Goal: Task Accomplishment & Management: Use online tool/utility

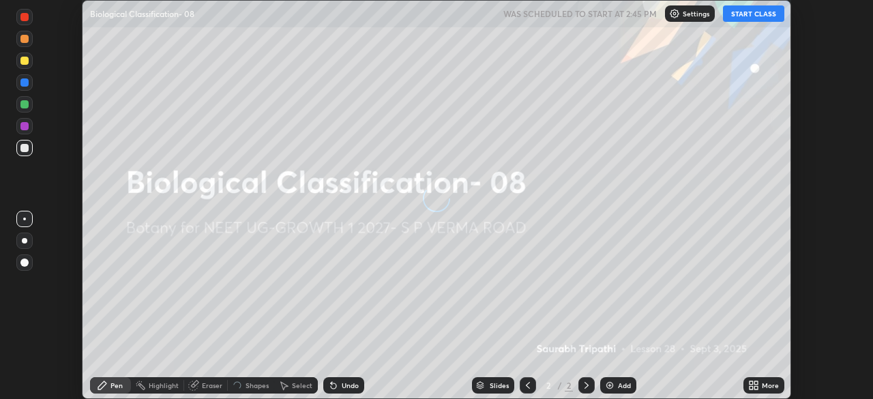
scroll to position [399, 872]
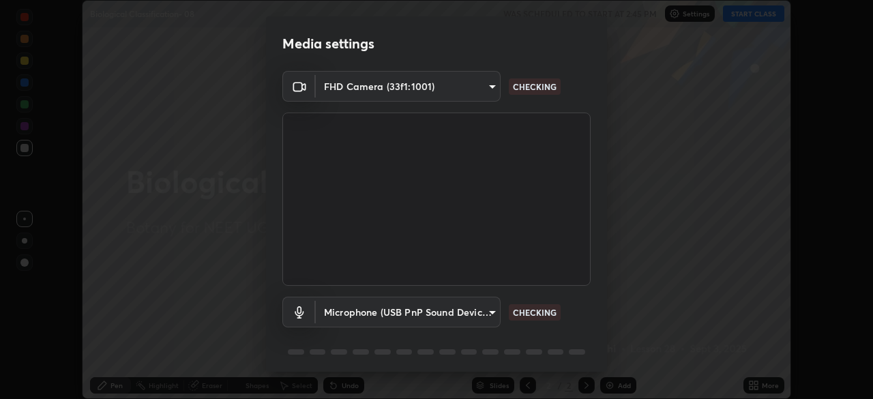
click at [755, 388] on div "Media settings FHD Camera (33f1:1001) 7f10a9bfe8913b129bf3de2de3b7b370a565495d9…" at bounding box center [436, 199] width 873 height 399
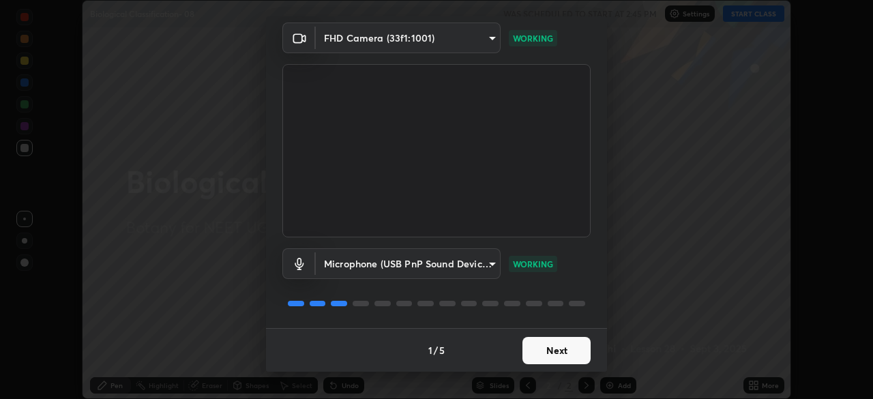
click at [549, 351] on button "Next" at bounding box center [556, 350] width 68 height 27
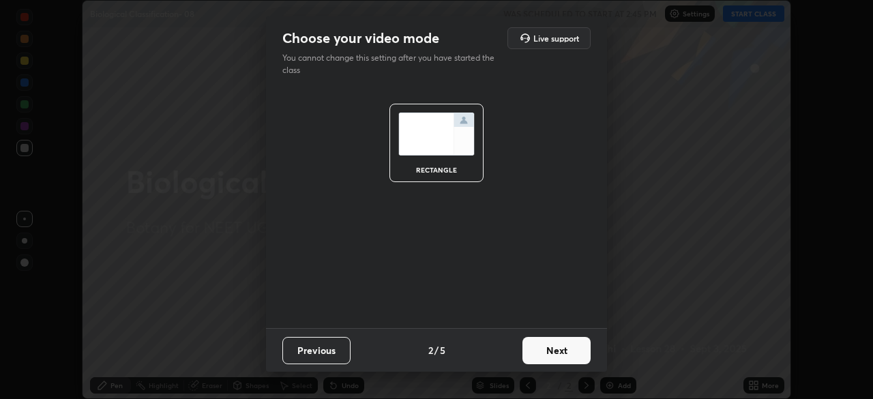
scroll to position [0, 0]
click at [545, 351] on button "Next" at bounding box center [556, 350] width 68 height 27
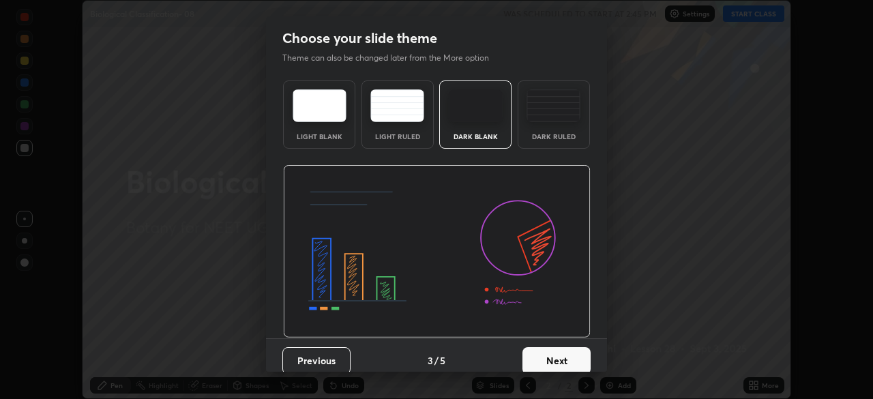
click at [554, 112] on img at bounding box center [553, 105] width 54 height 33
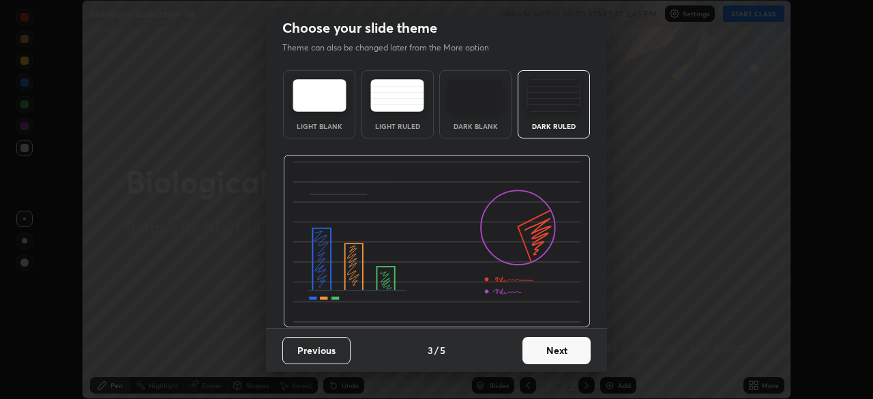
click at [542, 350] on button "Next" at bounding box center [556, 350] width 68 height 27
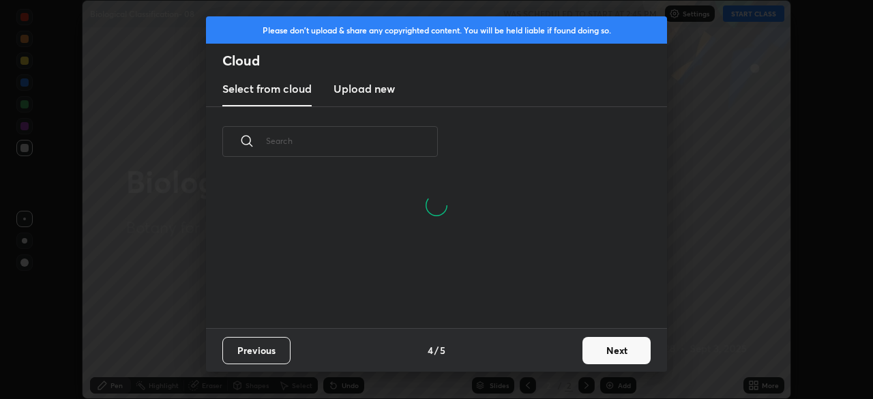
click at [360, 88] on h3 "Upload new" at bounding box center [363, 88] width 61 height 16
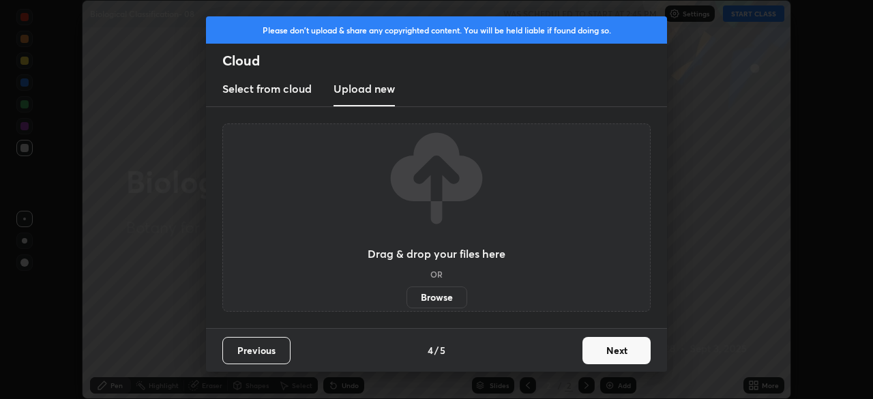
click at [277, 87] on h3 "Select from cloud" at bounding box center [266, 88] width 89 height 16
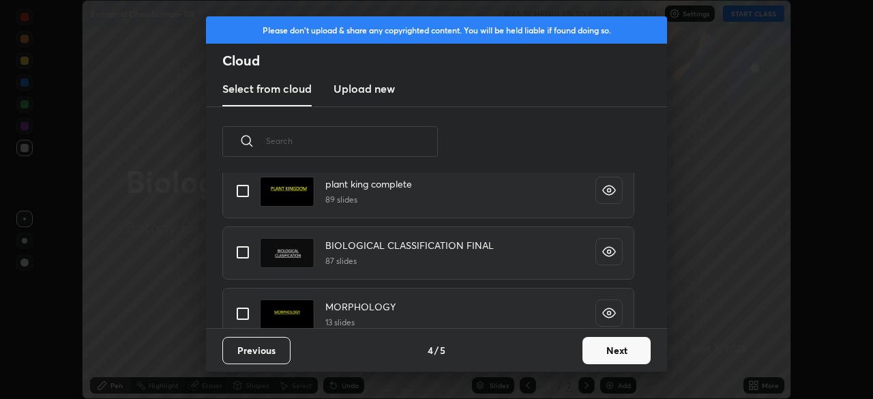
scroll to position [43, 0]
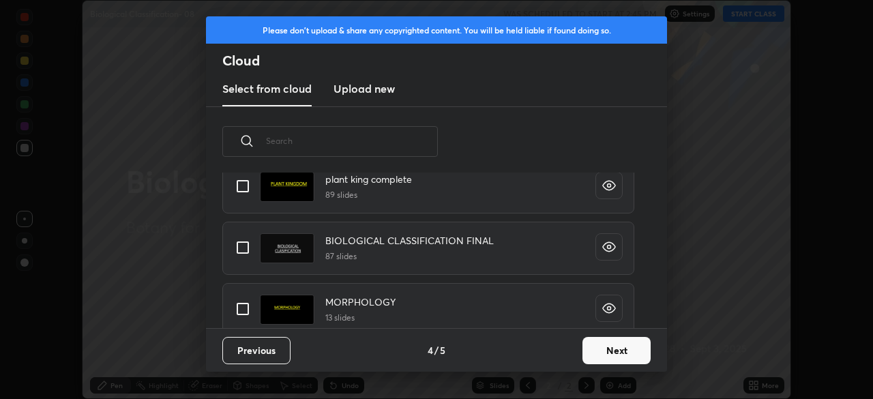
click at [245, 247] on input "grid" at bounding box center [242, 247] width 29 height 29
checkbox input "true"
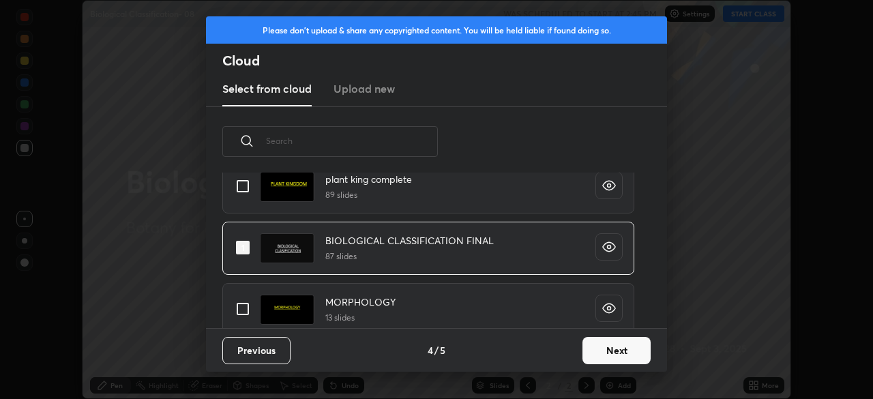
click at [605, 353] on button "Next" at bounding box center [616, 350] width 68 height 27
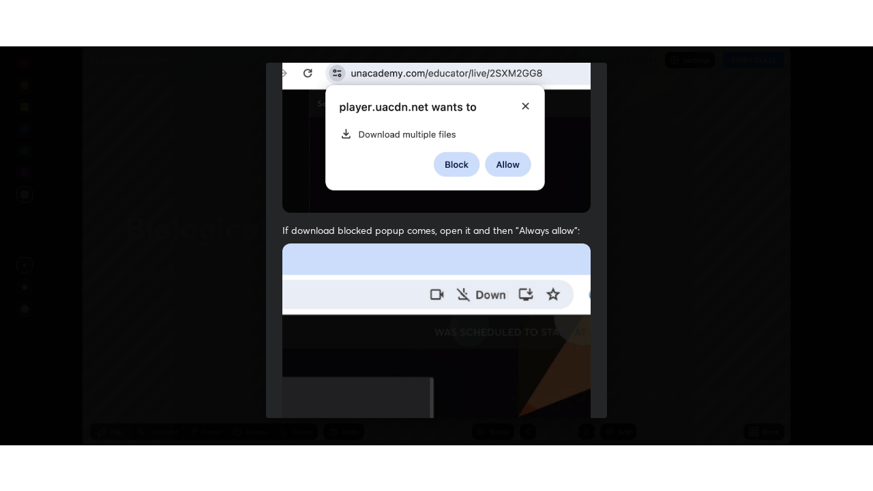
scroll to position [327, 0]
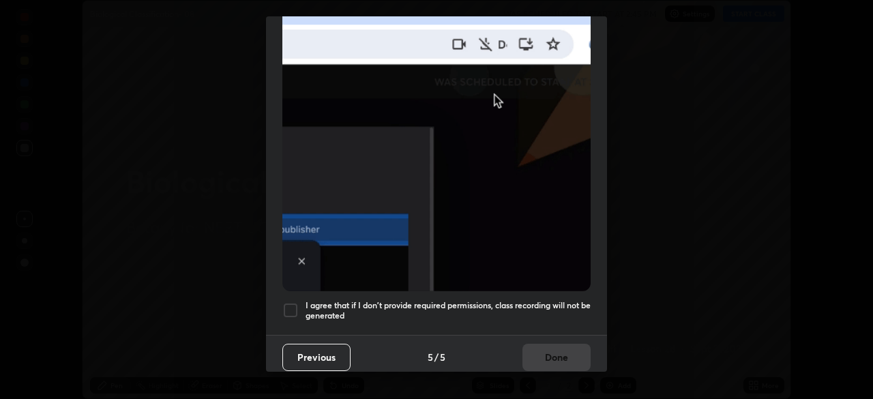
click at [289, 302] on div at bounding box center [290, 310] width 16 height 16
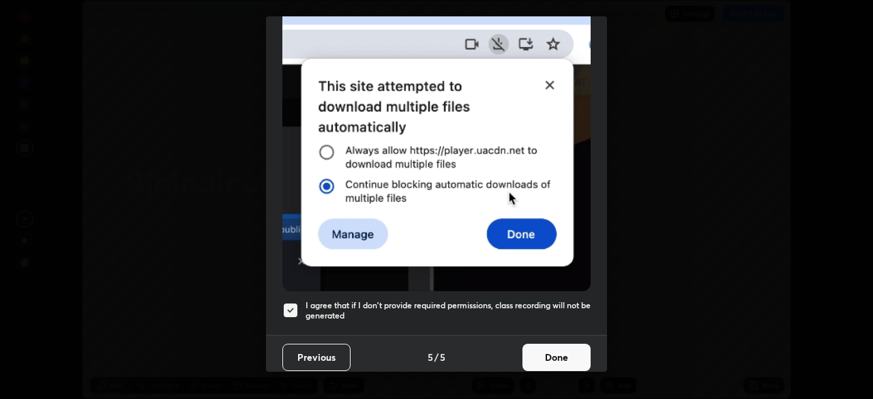
click at [547, 355] on button "Done" at bounding box center [556, 357] width 68 height 27
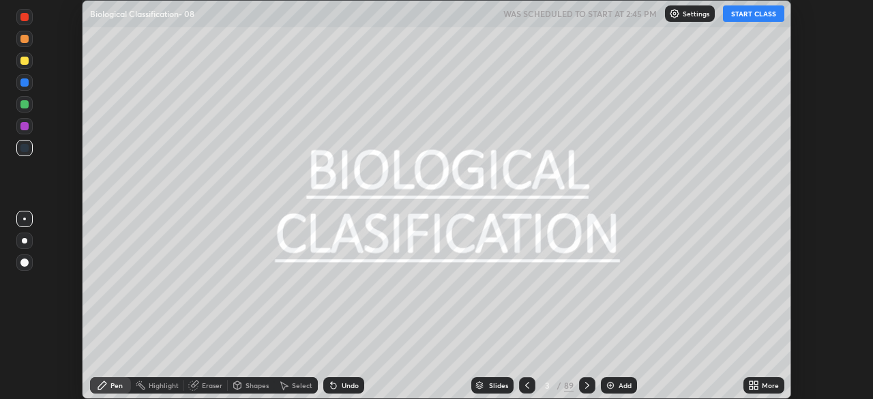
click at [738, 18] on button "START CLASS" at bounding box center [753, 13] width 61 height 16
click at [752, 389] on icon at bounding box center [750, 387] width 3 height 3
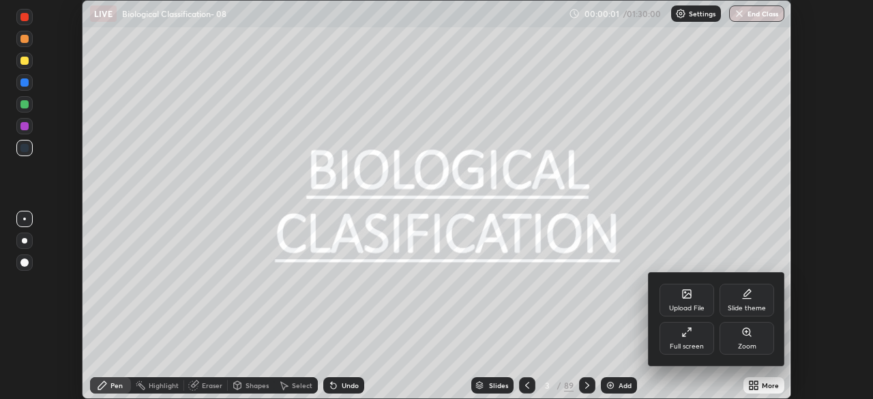
click at [689, 340] on div "Full screen" at bounding box center [686, 338] width 55 height 33
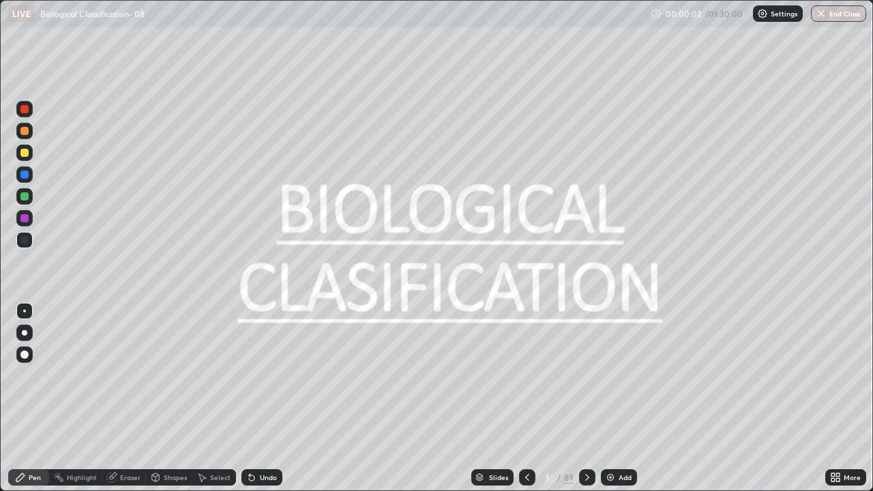
scroll to position [491, 873]
click at [494, 398] on div "Slides" at bounding box center [498, 477] width 19 height 7
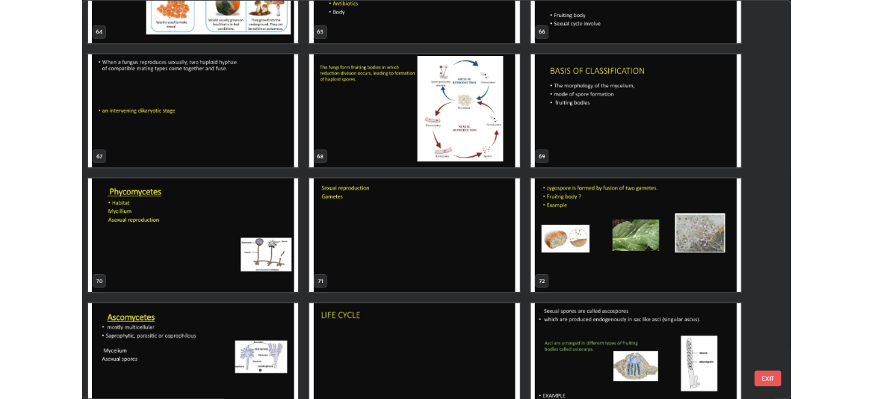
scroll to position [3341, 0]
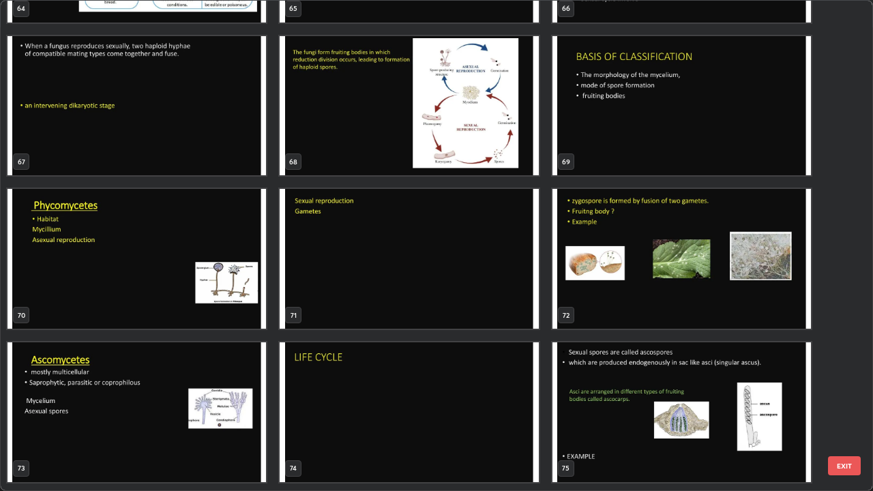
click at [602, 288] on img "grid" at bounding box center [681, 259] width 258 height 140
click at [599, 288] on img "grid" at bounding box center [681, 259] width 258 height 140
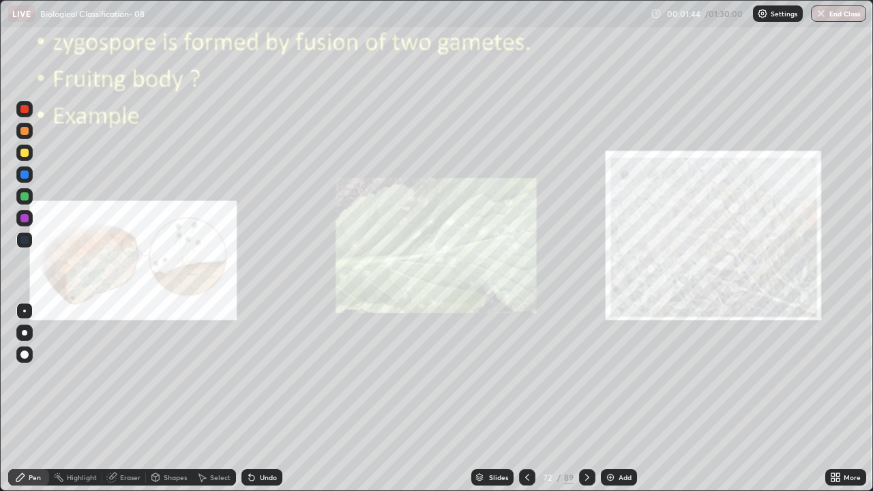
click at [30, 355] on div at bounding box center [24, 354] width 16 height 16
click at [27, 195] on div at bounding box center [24, 196] width 8 height 8
click at [584, 398] on icon at bounding box center [587, 477] width 11 height 11
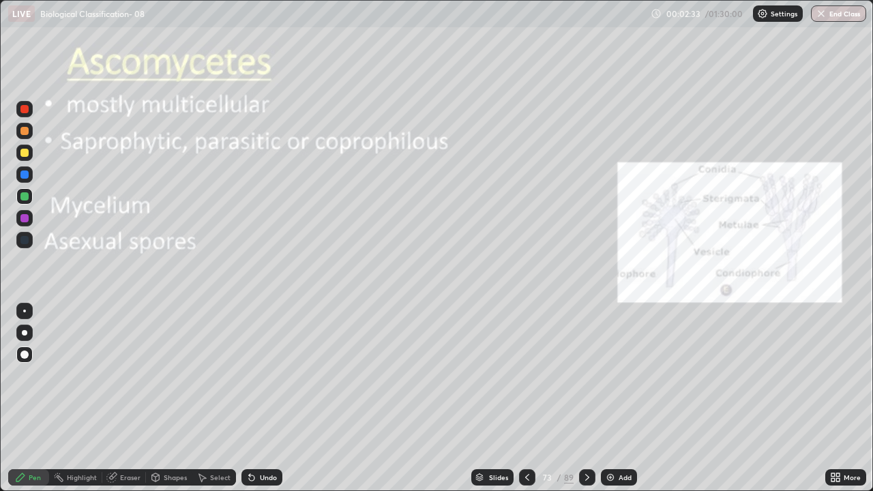
click at [24, 154] on div at bounding box center [24, 153] width 8 height 8
click at [25, 333] on div at bounding box center [24, 332] width 5 height 5
click at [27, 152] on div at bounding box center [24, 153] width 8 height 8
click at [31, 197] on div at bounding box center [24, 196] width 16 height 16
click at [28, 220] on div at bounding box center [24, 218] width 8 height 8
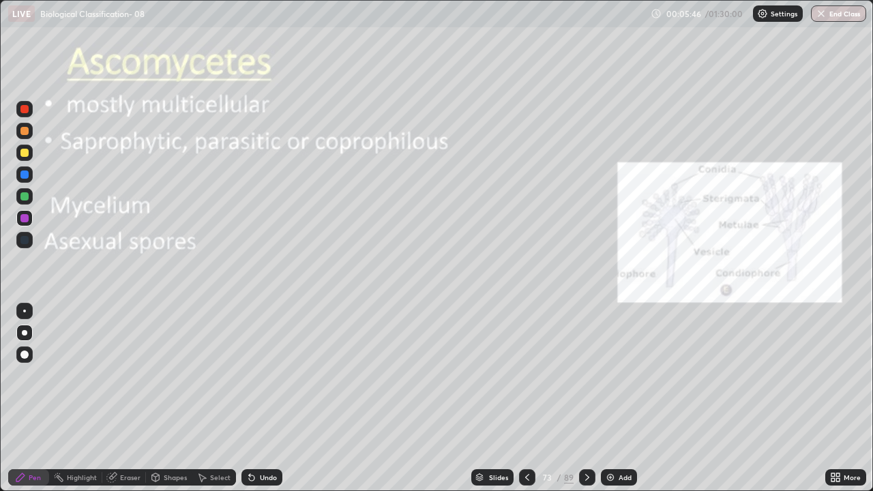
click at [24, 331] on div at bounding box center [24, 332] width 5 height 5
click at [25, 311] on div at bounding box center [24, 311] width 3 height 3
click at [25, 154] on div at bounding box center [24, 153] width 8 height 8
click at [264, 398] on div "Undo" at bounding box center [268, 477] width 17 height 7
click at [586, 398] on icon at bounding box center [587, 477] width 11 height 11
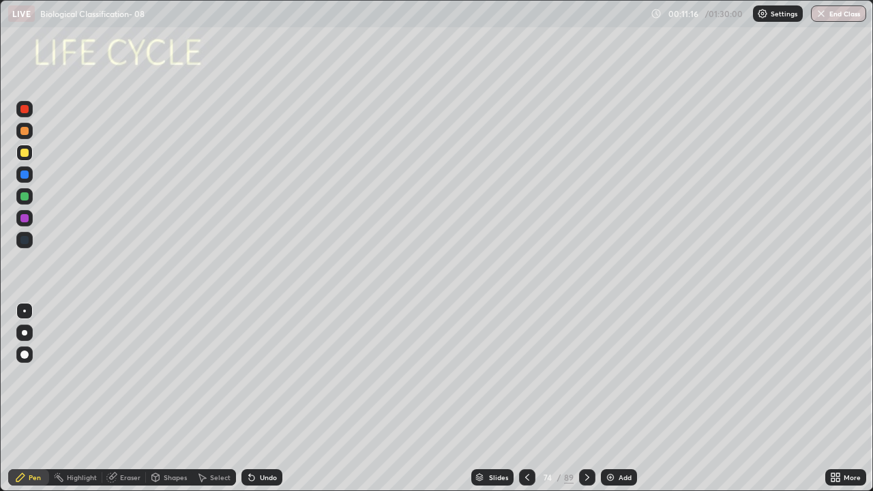
click at [27, 151] on div at bounding box center [24, 153] width 8 height 8
click at [260, 398] on div "Undo" at bounding box center [261, 477] width 41 height 16
click at [265, 398] on div "Undo" at bounding box center [268, 477] width 17 height 7
click at [267, 398] on div "Undo" at bounding box center [261, 477] width 41 height 16
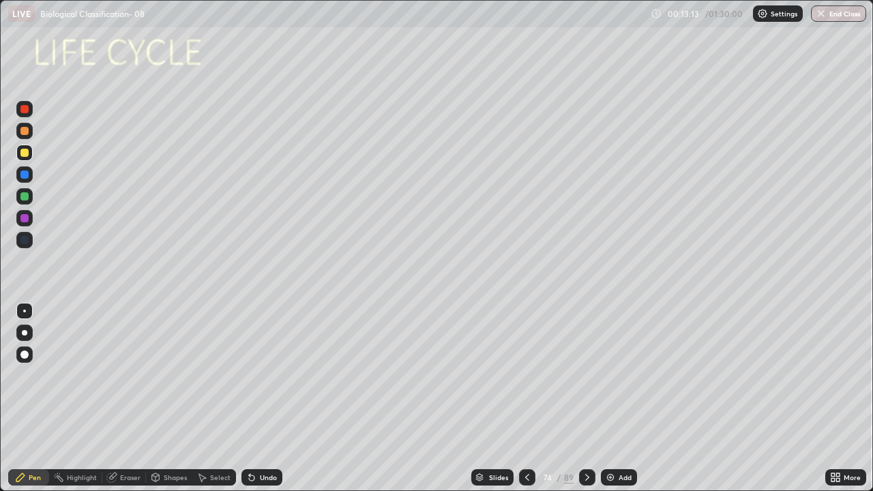
click at [261, 398] on div "Undo" at bounding box center [261, 477] width 41 height 16
click at [269, 398] on div "Undo" at bounding box center [261, 477] width 41 height 16
click at [27, 196] on div at bounding box center [24, 196] width 8 height 8
click at [29, 155] on div at bounding box center [24, 153] width 16 height 16
click at [211, 398] on div "Select" at bounding box center [220, 477] width 20 height 7
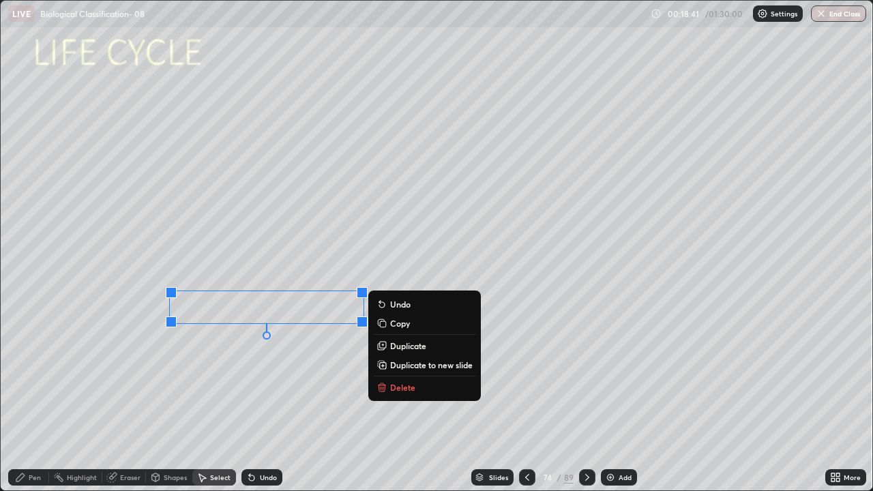
click at [395, 329] on p "Copy" at bounding box center [400, 323] width 20 height 11
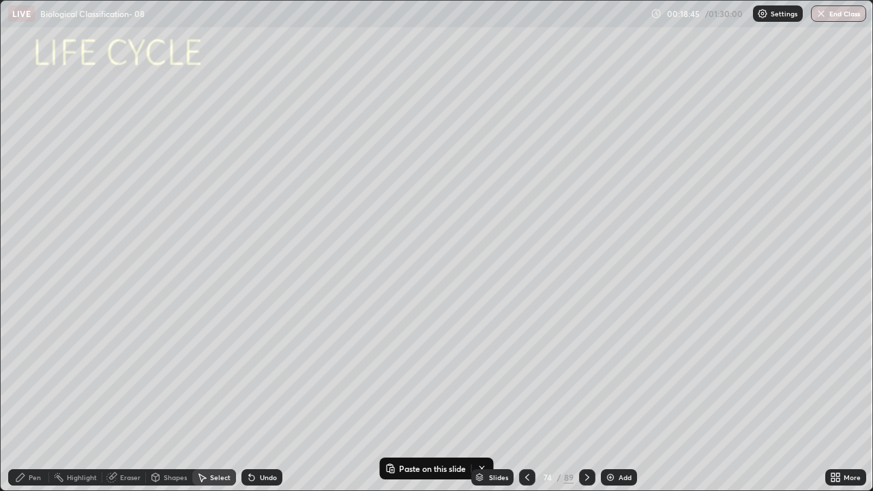
click at [586, 398] on icon at bounding box center [587, 477] width 11 height 11
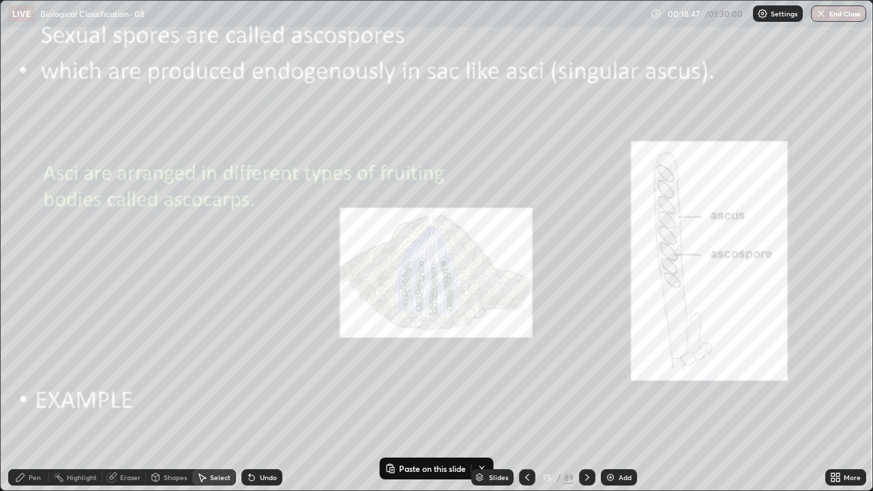
click at [526, 398] on icon at bounding box center [527, 477] width 11 height 11
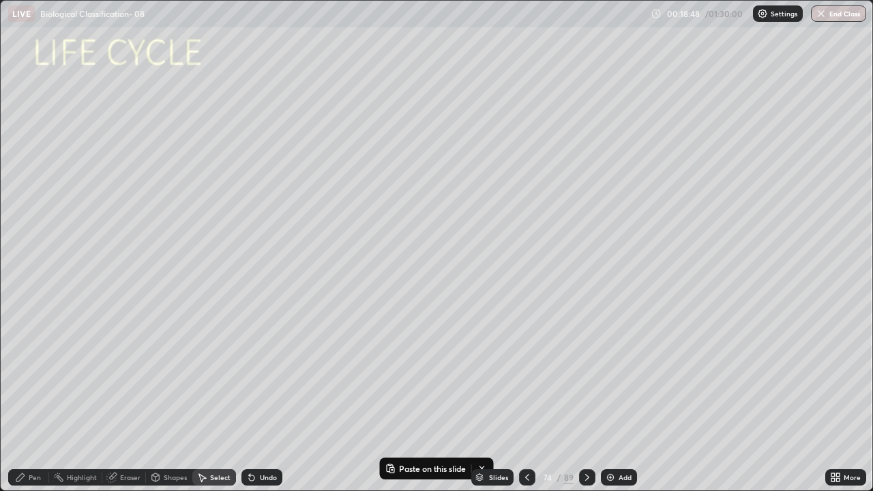
click at [618, 398] on div "Add" at bounding box center [624, 477] width 13 height 7
click at [156, 226] on p "Paste here" at bounding box center [164, 229] width 40 height 11
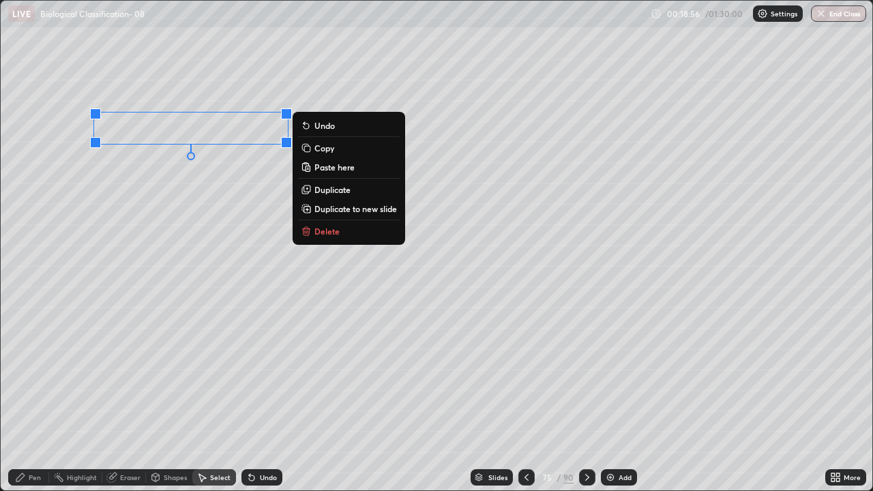
click at [197, 230] on div "0 ° Undo Copy Paste here Duplicate Duplicate to new slide Delete" at bounding box center [436, 246] width 871 height 490
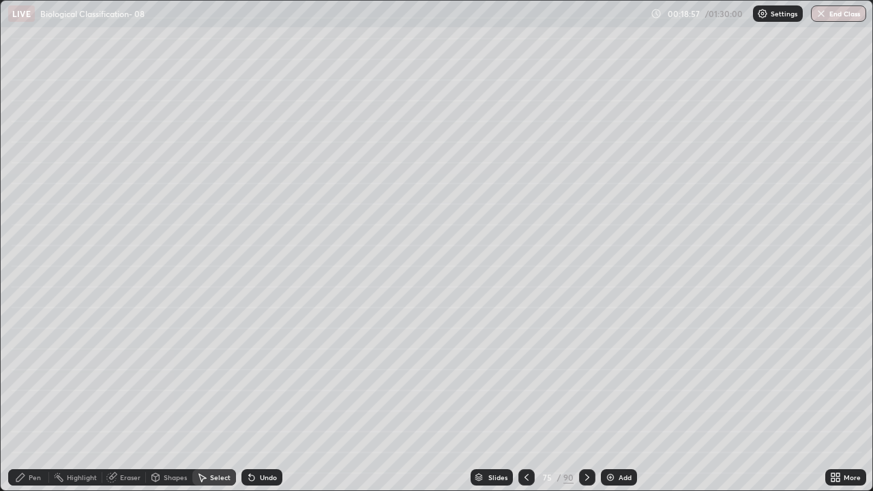
click at [39, 398] on div "Pen" at bounding box center [28, 477] width 41 height 16
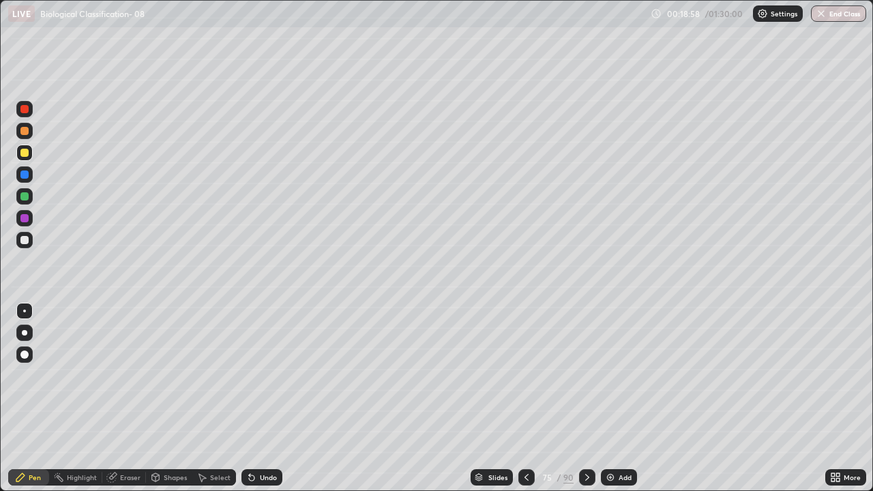
click at [119, 398] on div "Eraser" at bounding box center [124, 477] width 44 height 16
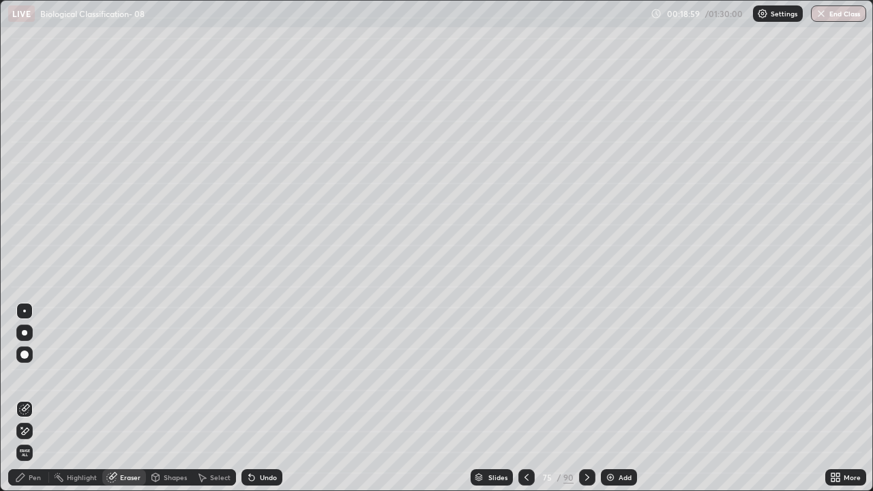
click at [26, 398] on div at bounding box center [24, 409] width 16 height 16
click at [27, 398] on div "Pen" at bounding box center [28, 477] width 41 height 16
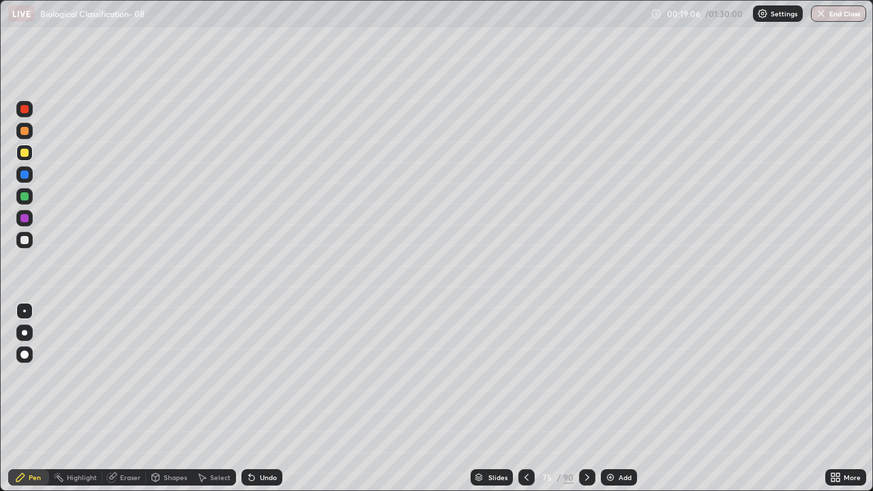
click at [27, 155] on div at bounding box center [24, 153] width 8 height 8
click at [28, 175] on div at bounding box center [24, 174] width 8 height 8
click at [27, 153] on div at bounding box center [24, 153] width 8 height 8
click at [25, 333] on div at bounding box center [24, 332] width 5 height 5
click at [26, 240] on div at bounding box center [24, 240] width 8 height 8
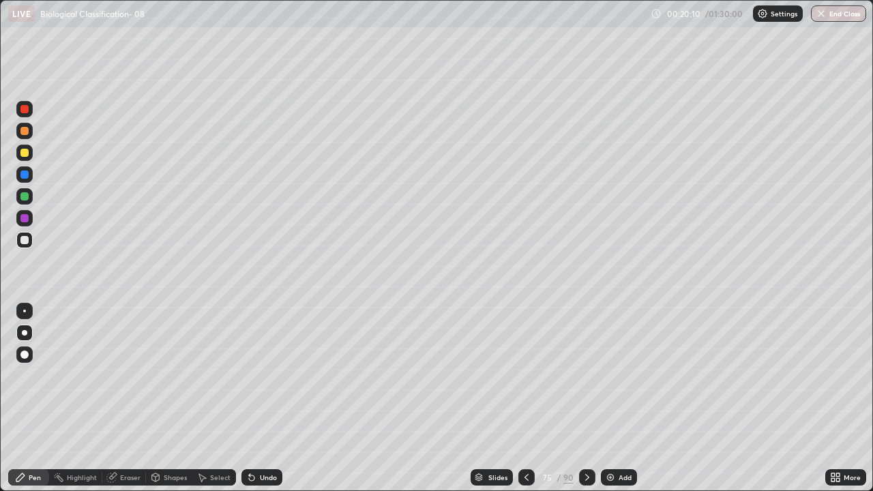
click at [25, 311] on div at bounding box center [24, 311] width 3 height 3
click at [25, 333] on div at bounding box center [24, 332] width 5 height 5
click at [262, 398] on div "Undo" at bounding box center [268, 477] width 17 height 7
click at [210, 398] on div "Select" at bounding box center [220, 477] width 20 height 7
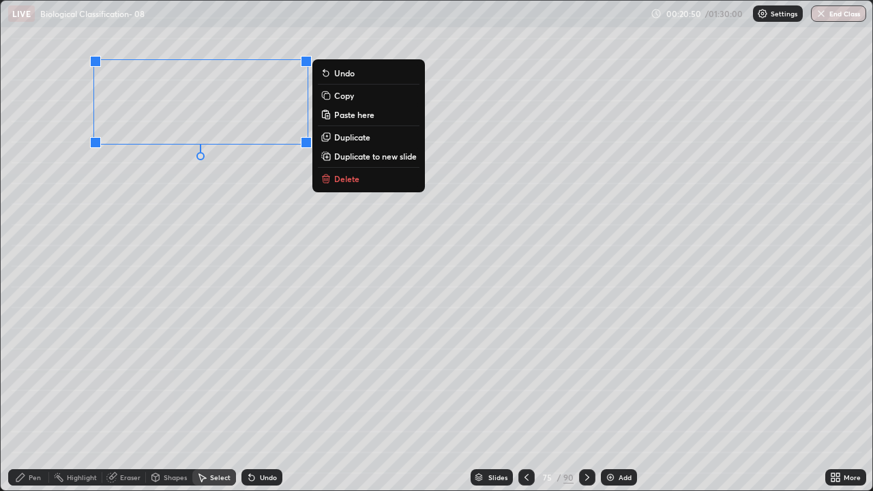
click at [339, 96] on p "Copy" at bounding box center [344, 95] width 20 height 11
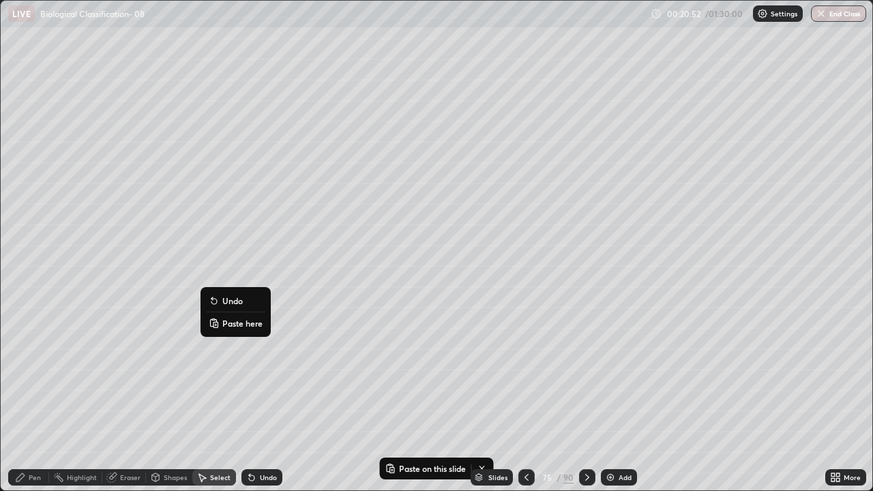
click at [231, 324] on p "Paste here" at bounding box center [242, 323] width 40 height 11
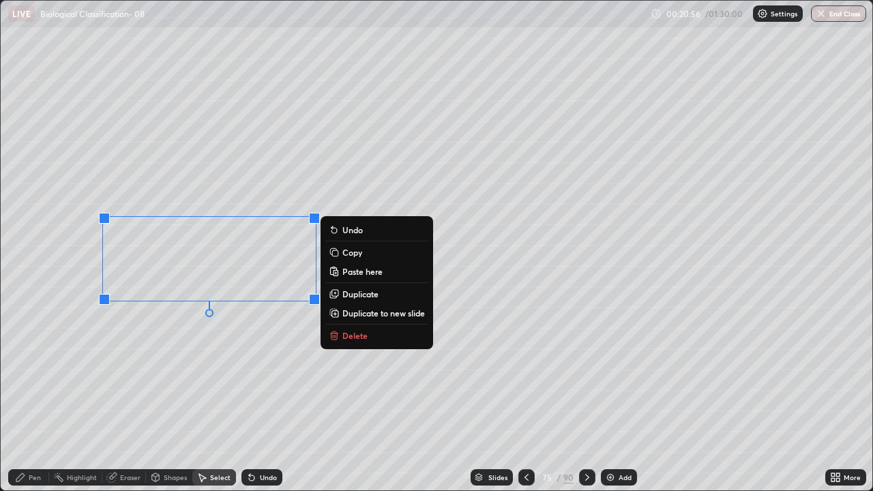
click at [232, 342] on div "0 ° Undo Copy Paste here Duplicate Duplicate to new slide Delete" at bounding box center [436, 246] width 871 height 490
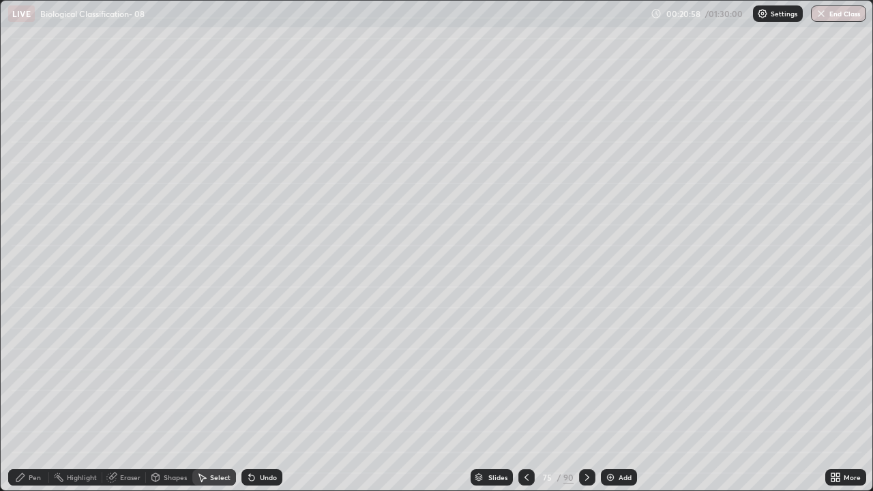
click at [115, 398] on icon at bounding box center [111, 477] width 11 height 11
click at [25, 398] on icon at bounding box center [24, 409] width 11 height 11
click at [35, 398] on div "Pen" at bounding box center [35, 477] width 12 height 7
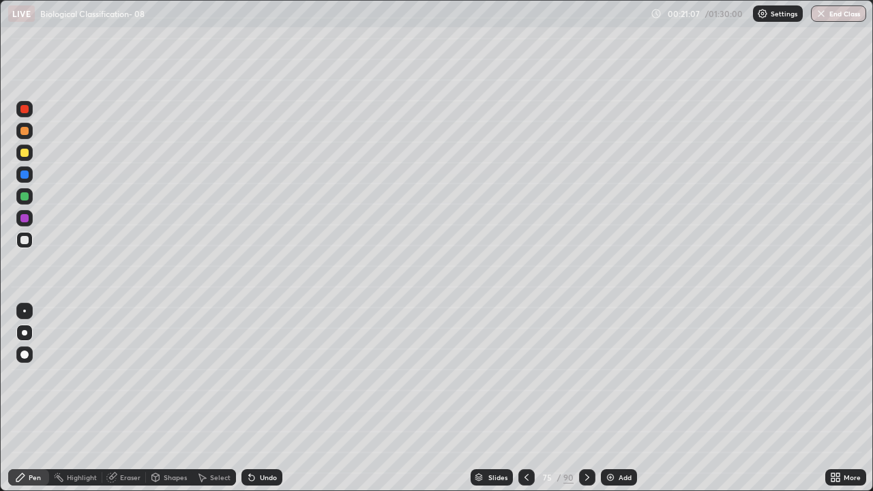
click at [25, 333] on div at bounding box center [24, 332] width 5 height 5
click at [28, 154] on div at bounding box center [24, 153] width 8 height 8
click at [211, 398] on div "Select" at bounding box center [220, 477] width 20 height 7
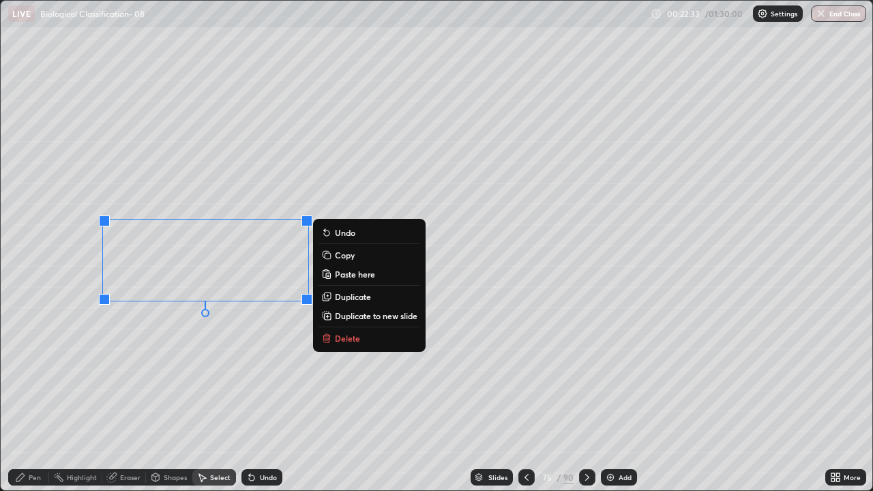
click at [333, 257] on button "Copy" at bounding box center [369, 255] width 102 height 16
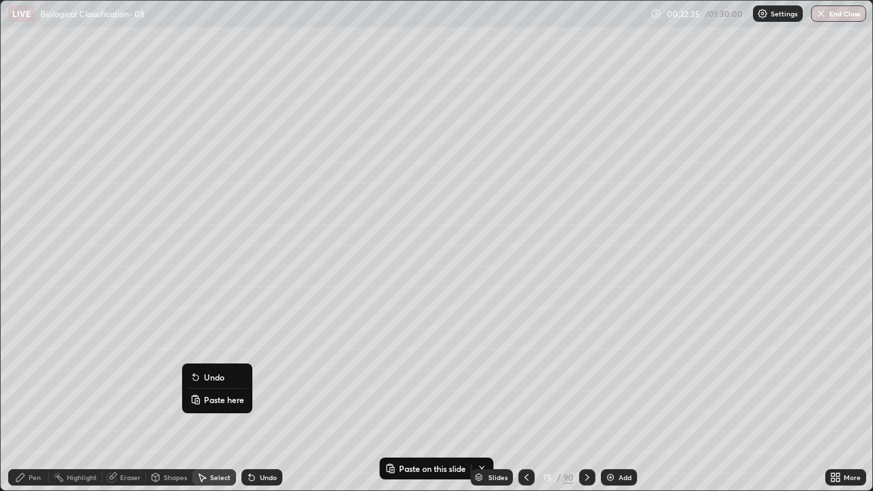
click at [212, 398] on p "Paste here" at bounding box center [224, 399] width 40 height 11
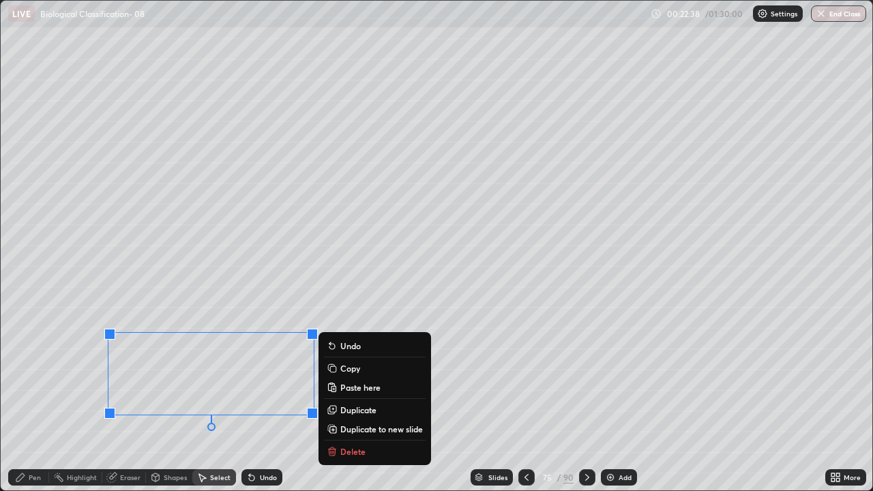
click at [63, 398] on div "0 ° Undo Copy Paste here Duplicate Duplicate to new slide Delete" at bounding box center [436, 246] width 871 height 490
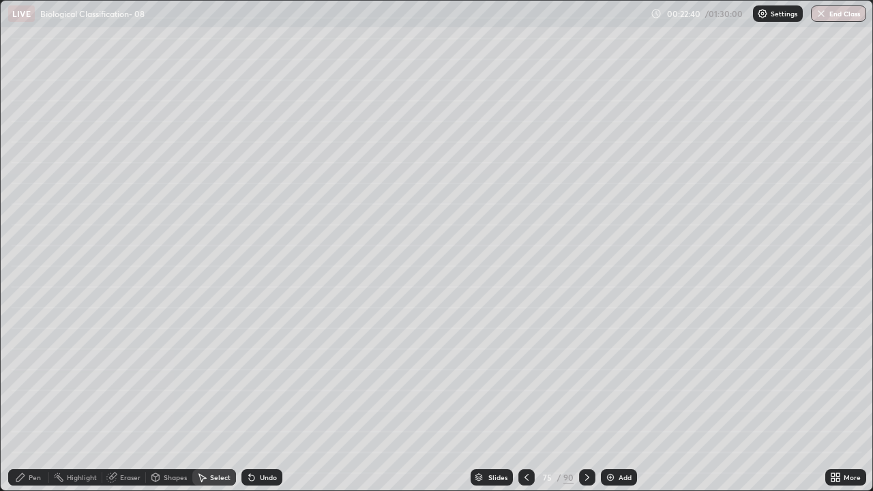
click at [115, 398] on icon at bounding box center [111, 477] width 9 height 9
click at [27, 398] on icon at bounding box center [24, 409] width 11 height 11
click at [42, 398] on div "Pen" at bounding box center [28, 477] width 41 height 16
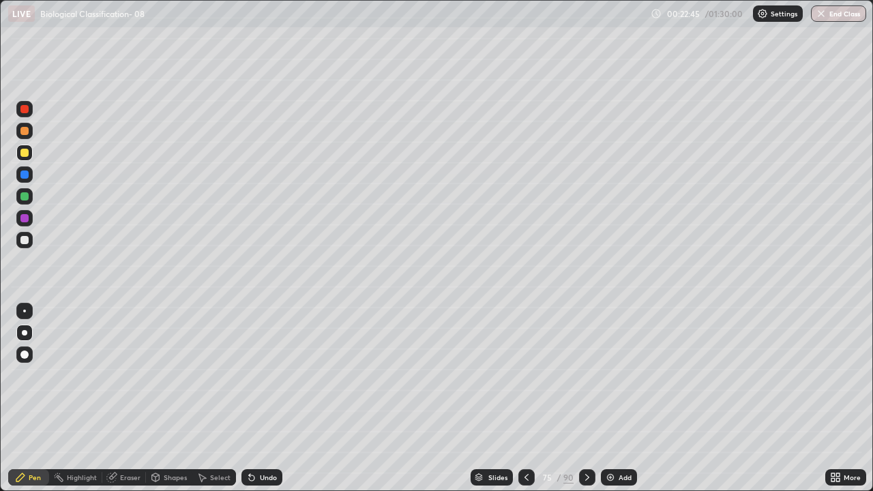
click at [26, 197] on div at bounding box center [24, 196] width 8 height 8
click at [35, 398] on div "Pen" at bounding box center [35, 477] width 12 height 7
click at [25, 311] on div at bounding box center [24, 311] width 3 height 3
click at [30, 241] on div at bounding box center [24, 240] width 16 height 16
click at [210, 398] on div "Select" at bounding box center [220, 477] width 20 height 7
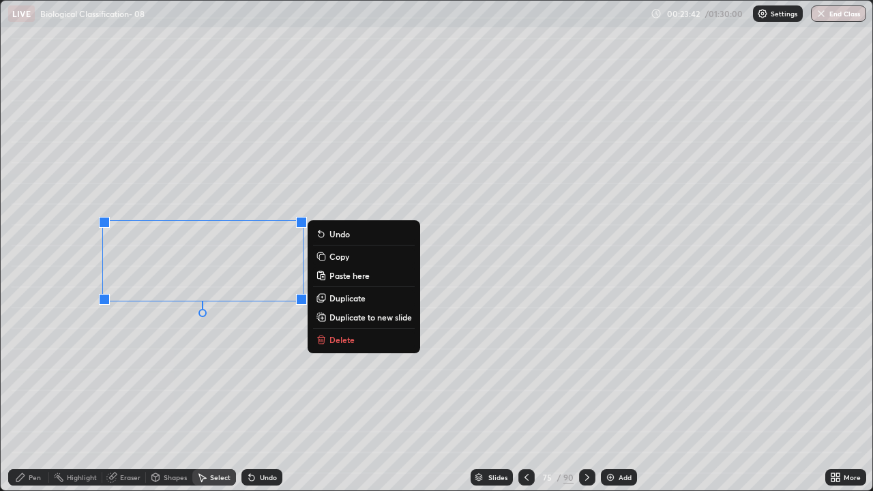
click at [329, 258] on button "Copy" at bounding box center [364, 256] width 102 height 16
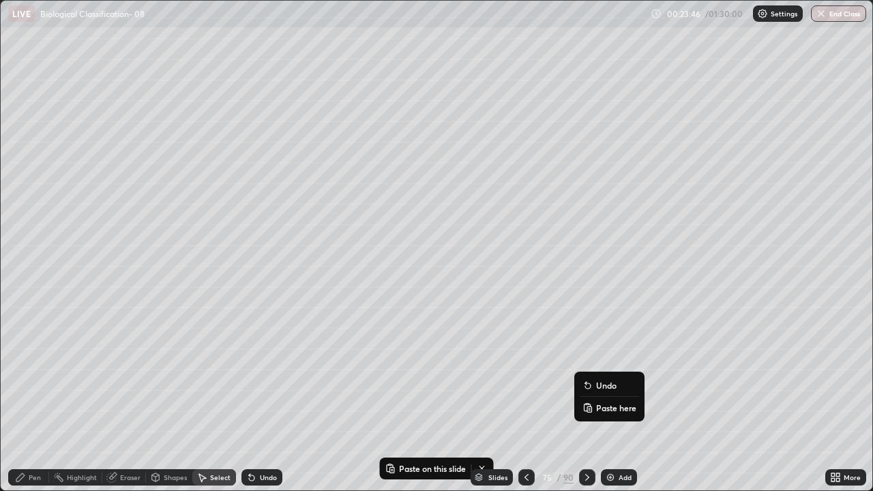
click at [611, 398] on p "Paste here" at bounding box center [616, 407] width 40 height 11
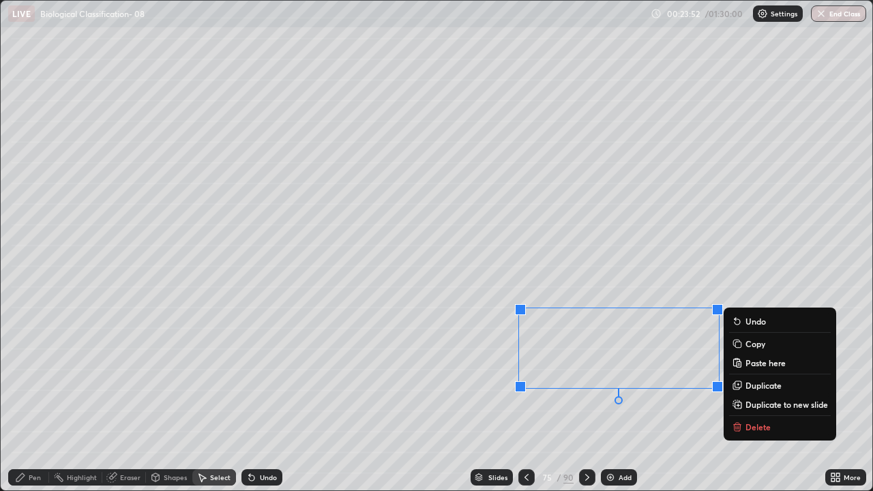
click at [125, 398] on div "Eraser" at bounding box center [130, 477] width 20 height 7
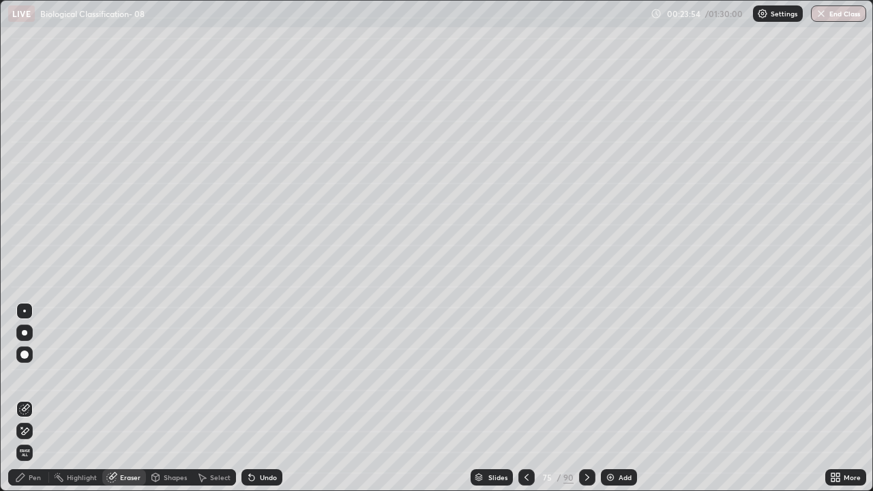
click at [26, 398] on icon at bounding box center [25, 407] width 7 height 7
click at [33, 398] on div "Pen" at bounding box center [35, 477] width 12 height 7
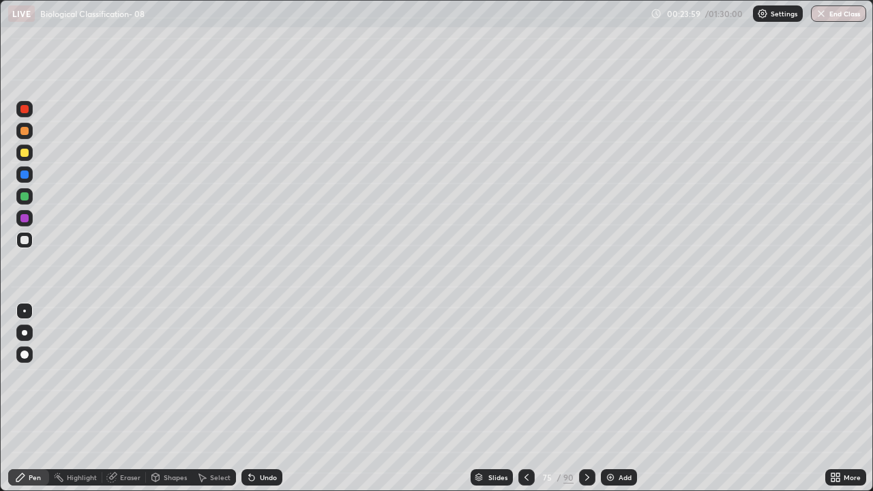
click at [25, 311] on div at bounding box center [24, 311] width 3 height 3
click at [23, 112] on div at bounding box center [24, 109] width 8 height 8
click at [25, 311] on div at bounding box center [24, 311] width 3 height 3
click at [27, 237] on div at bounding box center [24, 240] width 8 height 8
click at [587, 398] on icon at bounding box center [587, 477] width 11 height 11
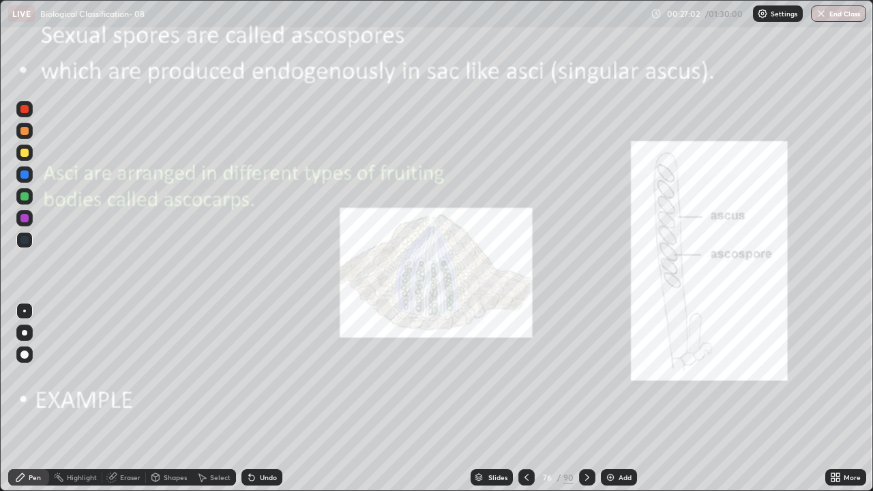
click at [525, 398] on icon at bounding box center [526, 477] width 11 height 11
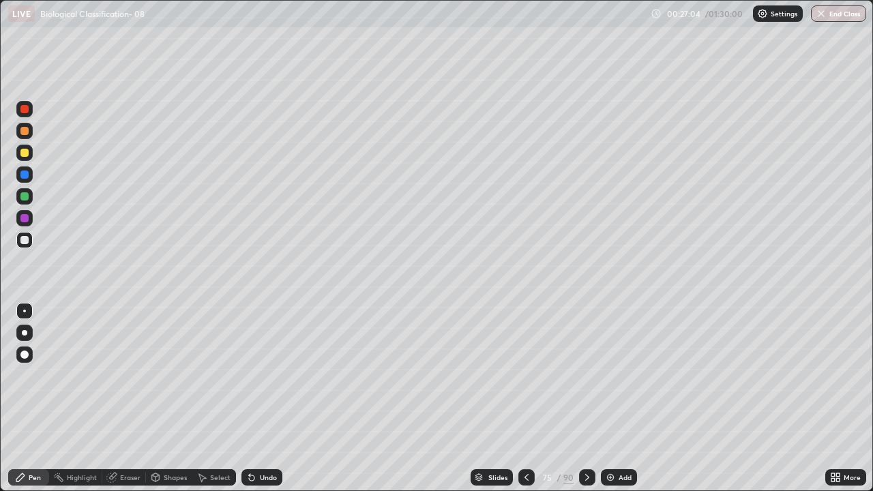
click at [616, 398] on div "Add" at bounding box center [619, 477] width 36 height 16
click at [25, 354] on div at bounding box center [24, 354] width 8 height 8
click at [30, 157] on div at bounding box center [24, 153] width 16 height 16
click at [25, 220] on div at bounding box center [24, 218] width 8 height 8
click at [25, 153] on div at bounding box center [24, 153] width 8 height 8
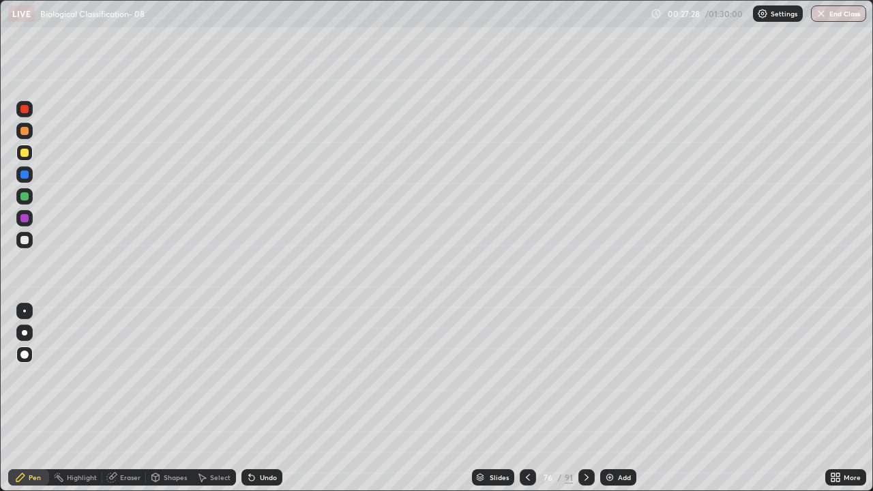
click at [27, 215] on div at bounding box center [24, 218] width 8 height 8
click at [25, 153] on div at bounding box center [24, 153] width 8 height 8
click at [28, 195] on div at bounding box center [24, 196] width 8 height 8
click at [31, 313] on div at bounding box center [24, 311] width 16 height 16
click at [25, 153] on div at bounding box center [24, 153] width 8 height 8
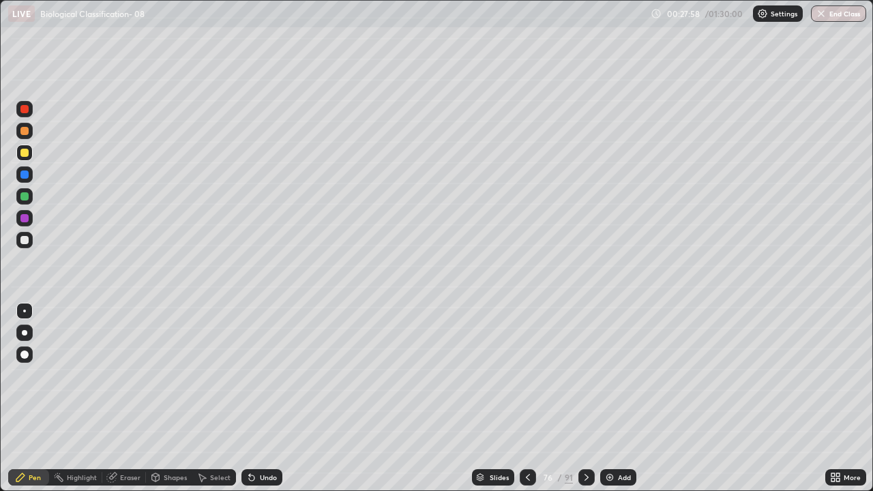
click at [28, 352] on div at bounding box center [24, 354] width 8 height 8
click at [32, 156] on div at bounding box center [24, 153] width 16 height 16
click at [265, 398] on div "Undo" at bounding box center [268, 477] width 17 height 7
click at [267, 398] on div "Undo" at bounding box center [268, 477] width 17 height 7
click at [25, 333] on div at bounding box center [24, 332] width 5 height 5
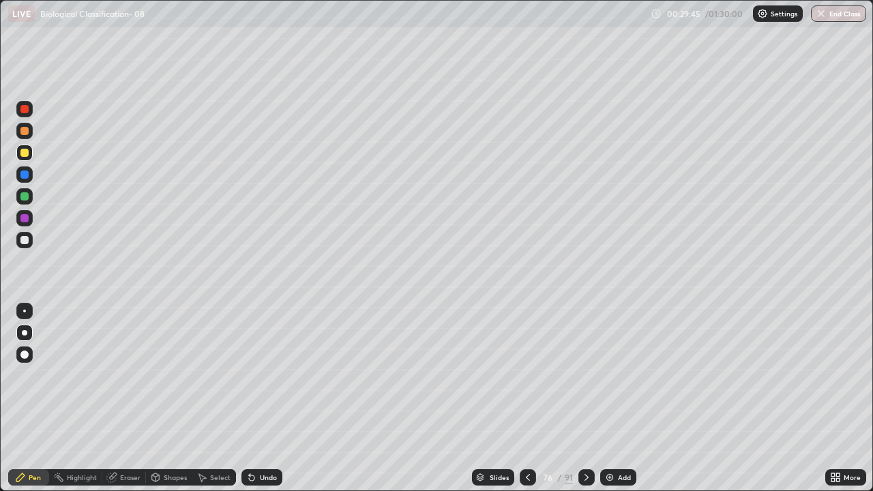
click at [27, 219] on div at bounding box center [24, 218] width 8 height 8
click at [526, 398] on icon at bounding box center [528, 477] width 4 height 7
click at [525, 398] on icon at bounding box center [527, 477] width 11 height 11
click at [25, 153] on div at bounding box center [24, 153] width 8 height 8
click at [30, 173] on div at bounding box center [24, 174] width 16 height 16
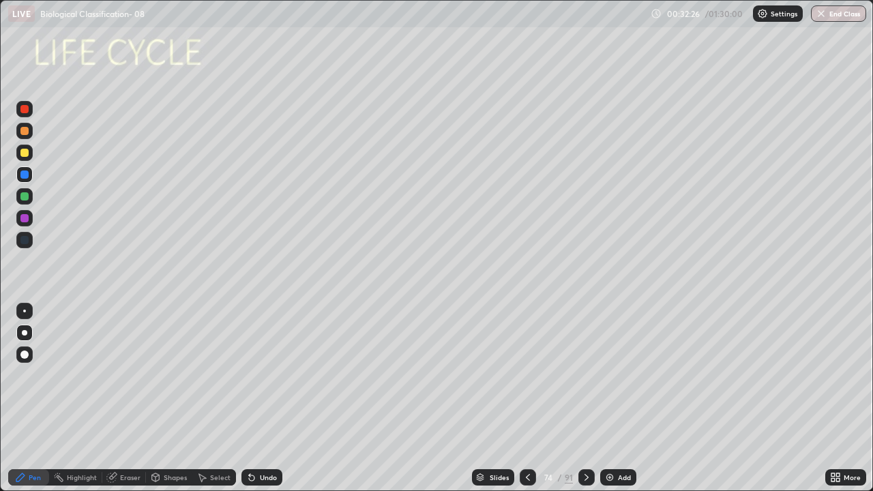
click at [585, 398] on icon at bounding box center [586, 477] width 4 height 7
click at [585, 398] on icon at bounding box center [586, 477] width 11 height 11
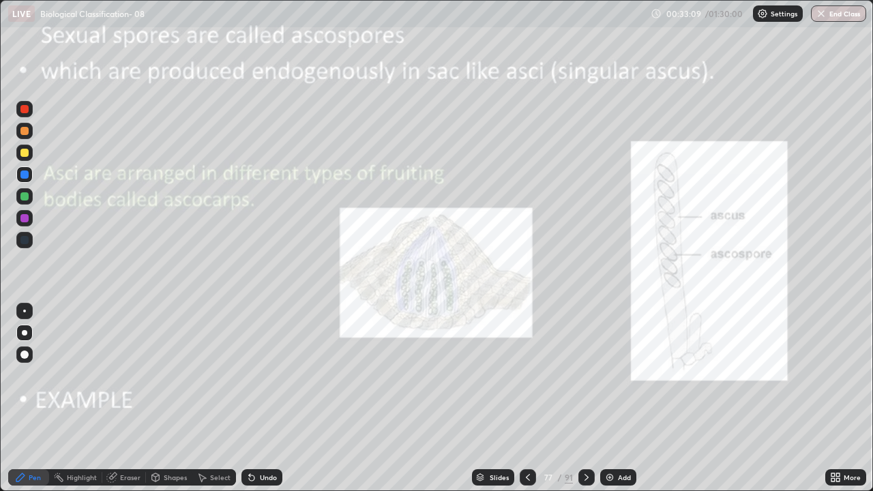
click at [23, 152] on div at bounding box center [24, 153] width 8 height 8
click at [586, 398] on icon at bounding box center [586, 477] width 11 height 11
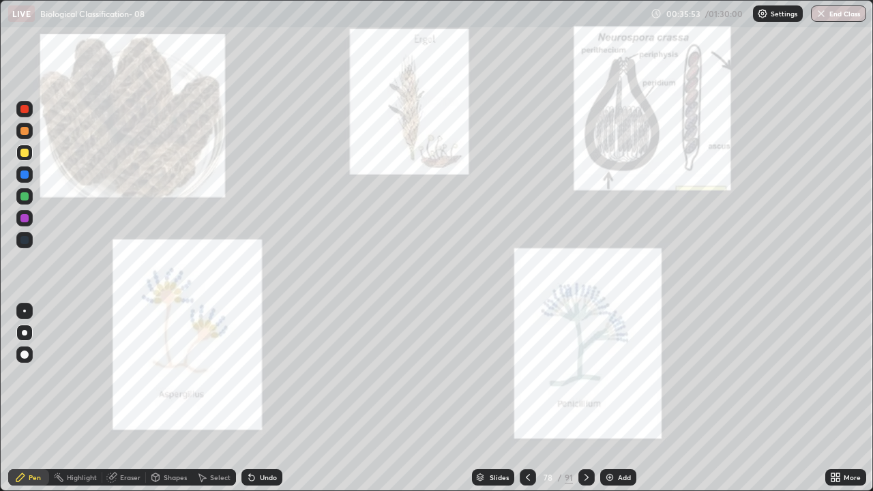
click at [31, 153] on div at bounding box center [24, 153] width 16 height 16
click at [265, 398] on div "Undo" at bounding box center [268, 477] width 17 height 7
click at [256, 398] on div "Undo" at bounding box center [261, 477] width 41 height 16
click at [839, 398] on icon at bounding box center [837, 479] width 3 height 3
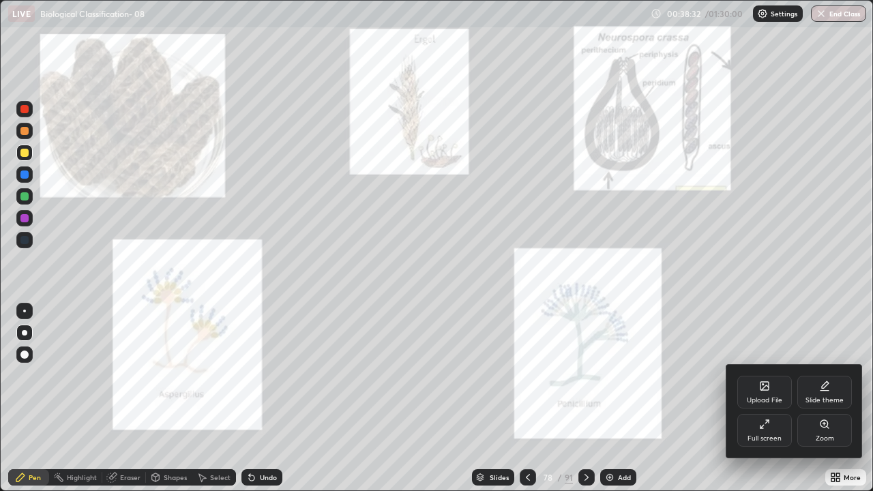
click at [719, 343] on div at bounding box center [436, 245] width 873 height 491
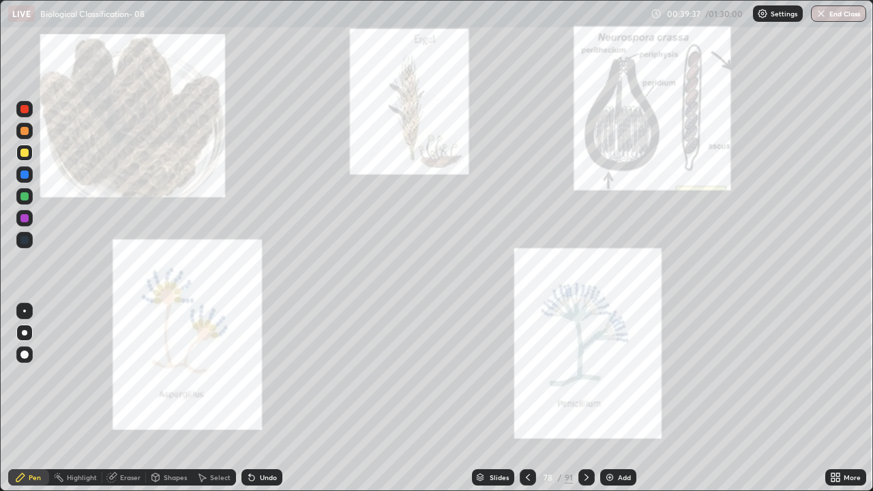
click at [127, 398] on div "Eraser" at bounding box center [130, 477] width 20 height 7
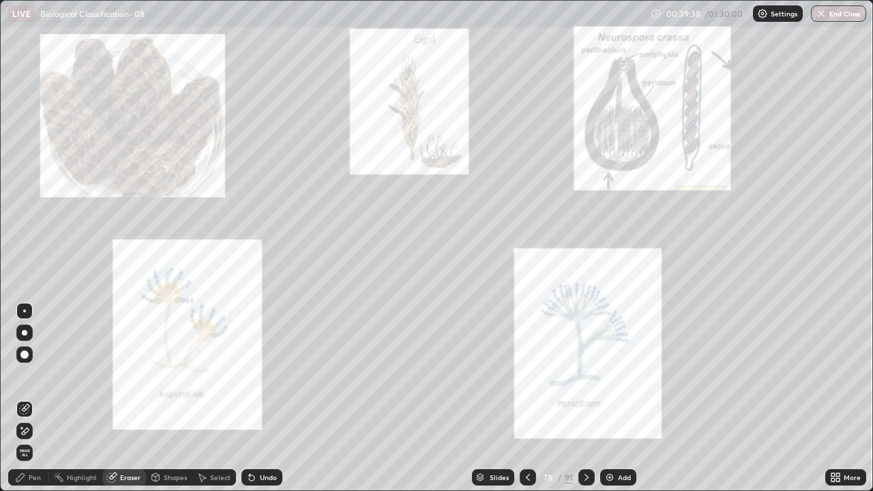
click at [22, 398] on icon at bounding box center [24, 409] width 9 height 9
click at [38, 398] on div "Pen" at bounding box center [35, 477] width 12 height 7
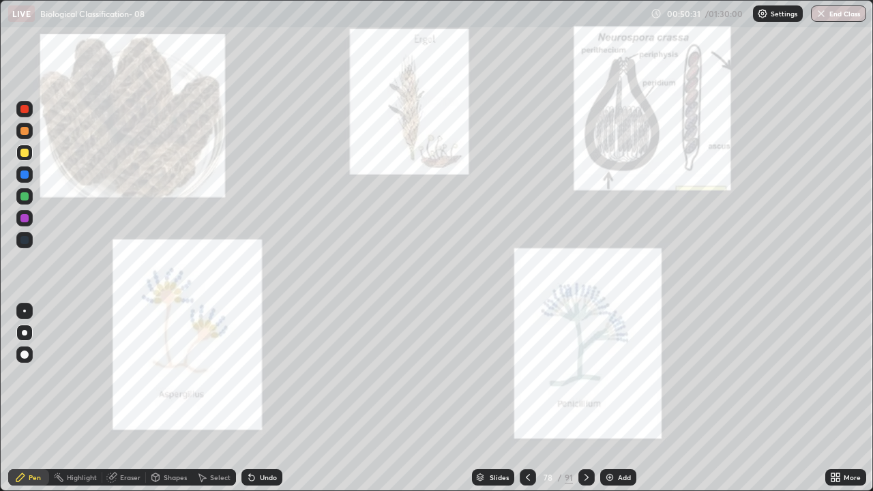
click at [586, 398] on icon at bounding box center [586, 477] width 4 height 7
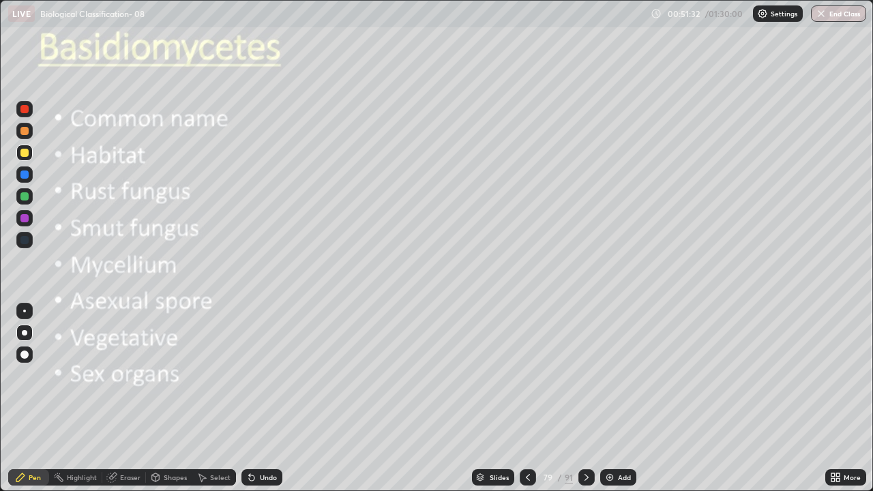
click at [26, 155] on div at bounding box center [24, 153] width 8 height 8
click at [270, 398] on div "Undo" at bounding box center [261, 477] width 41 height 16
click at [526, 398] on icon at bounding box center [527, 477] width 11 height 11
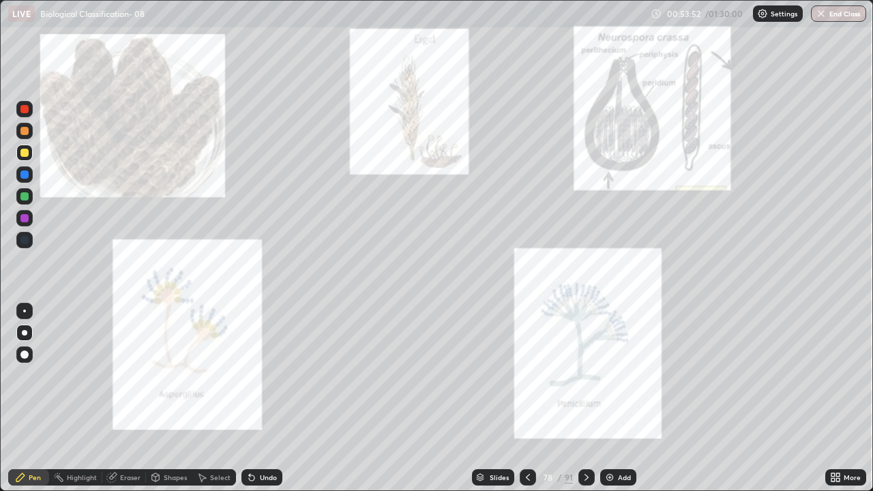
click at [616, 398] on div "Add" at bounding box center [618, 477] width 36 height 16
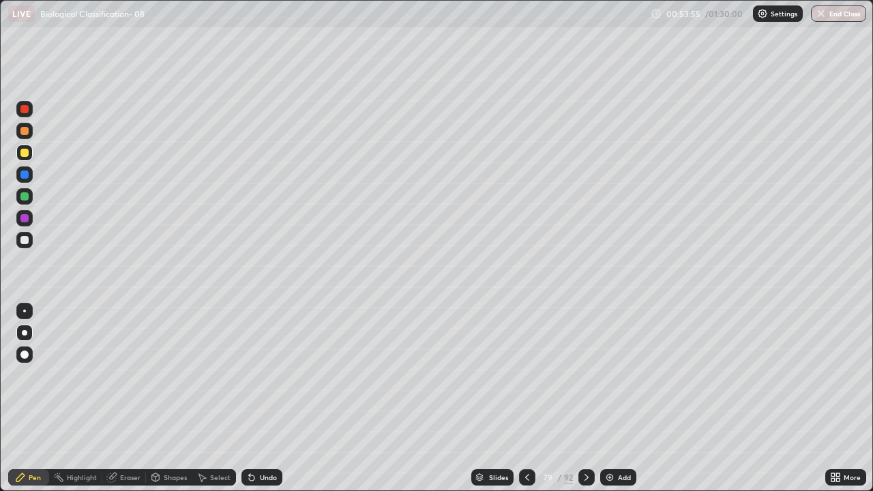
click at [27, 155] on div at bounding box center [24, 153] width 8 height 8
click at [261, 398] on div "Undo" at bounding box center [268, 477] width 17 height 7
click at [265, 398] on div "Undo" at bounding box center [268, 477] width 17 height 7
click at [268, 398] on div "Undo" at bounding box center [268, 477] width 17 height 7
click at [272, 398] on div "Undo" at bounding box center [268, 477] width 17 height 7
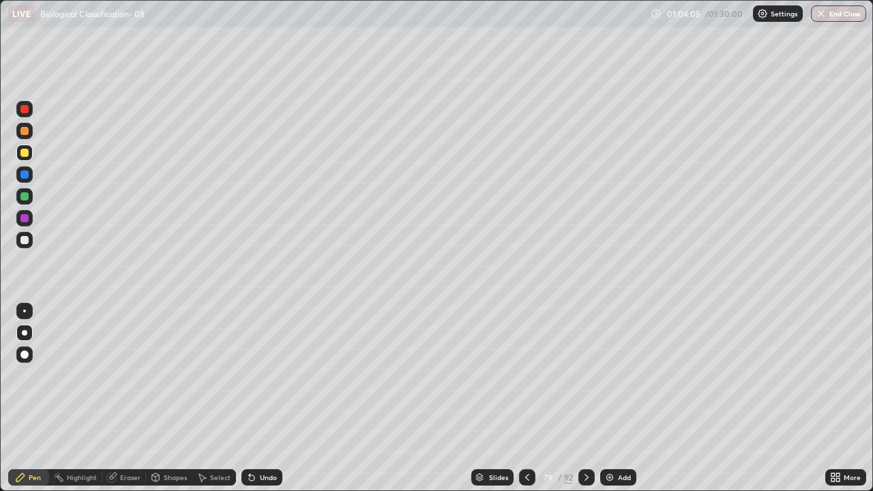
click at [584, 398] on icon at bounding box center [586, 477] width 11 height 11
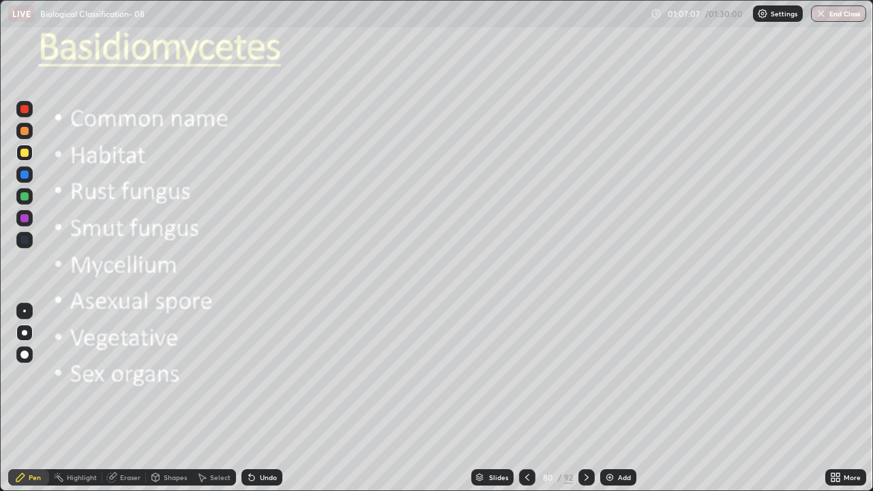
click at [836, 398] on icon at bounding box center [837, 479] width 3 height 3
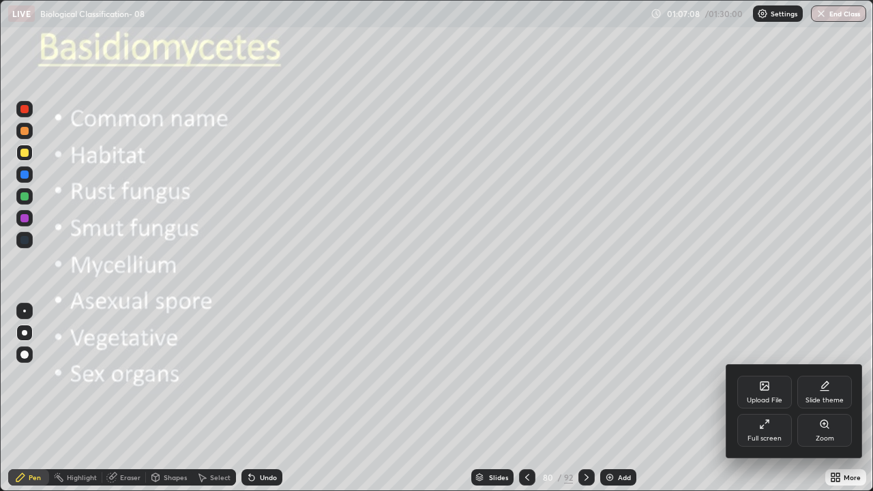
click at [776, 398] on div "Full screen" at bounding box center [764, 430] width 55 height 33
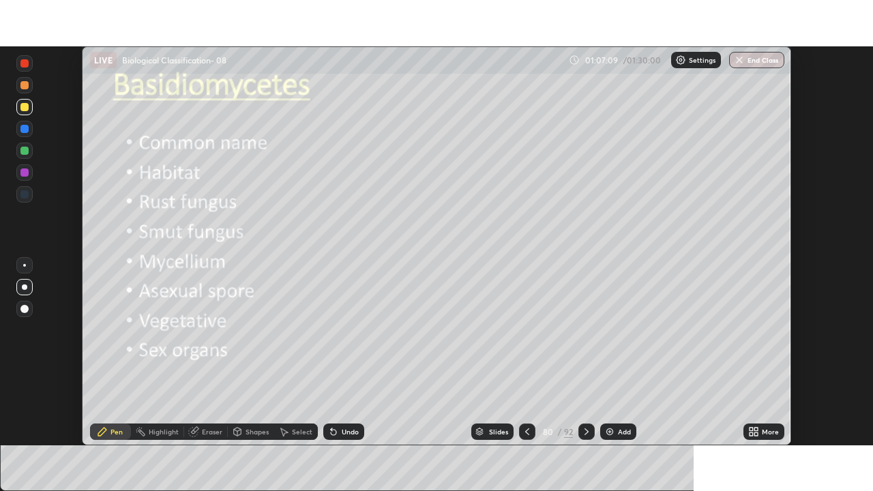
scroll to position [67782, 67308]
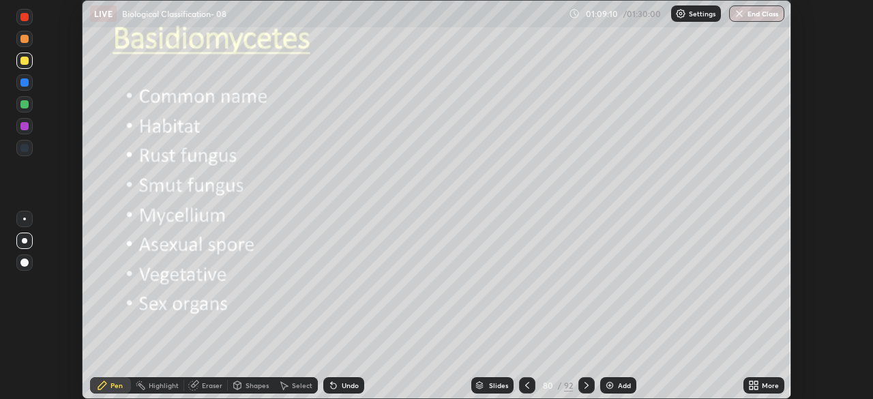
click at [755, 387] on icon at bounding box center [755, 387] width 3 height 3
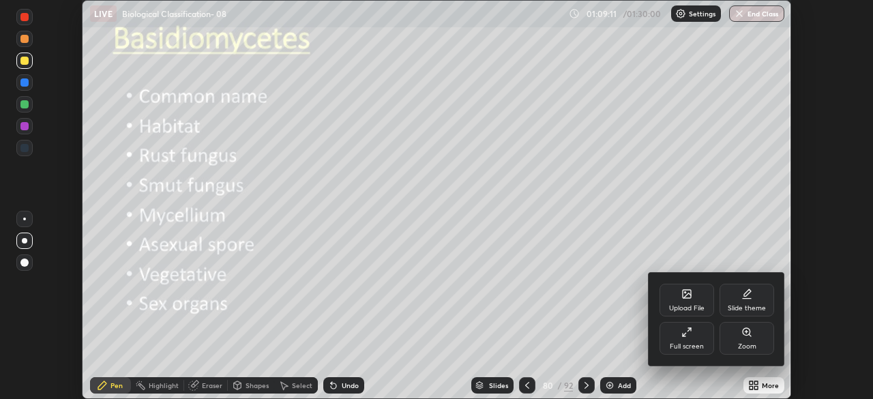
click at [688, 333] on icon at bounding box center [686, 332] width 11 height 11
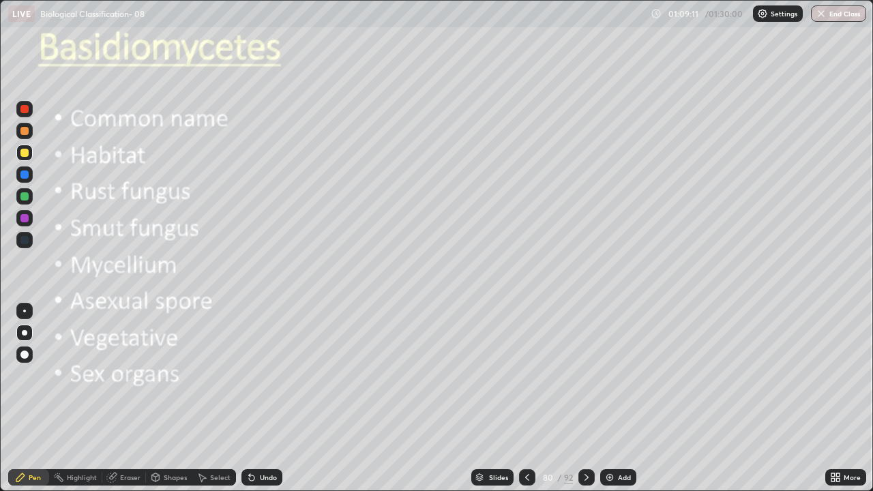
scroll to position [491, 873]
click at [482, 398] on icon at bounding box center [479, 477] width 8 height 8
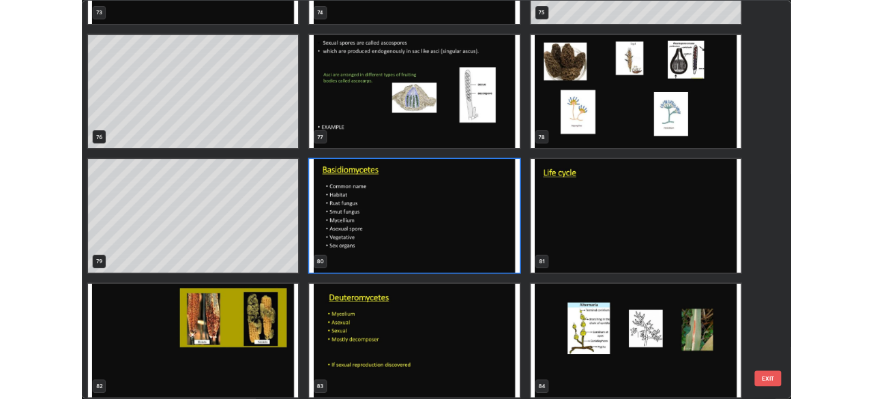
scroll to position [3817, 0]
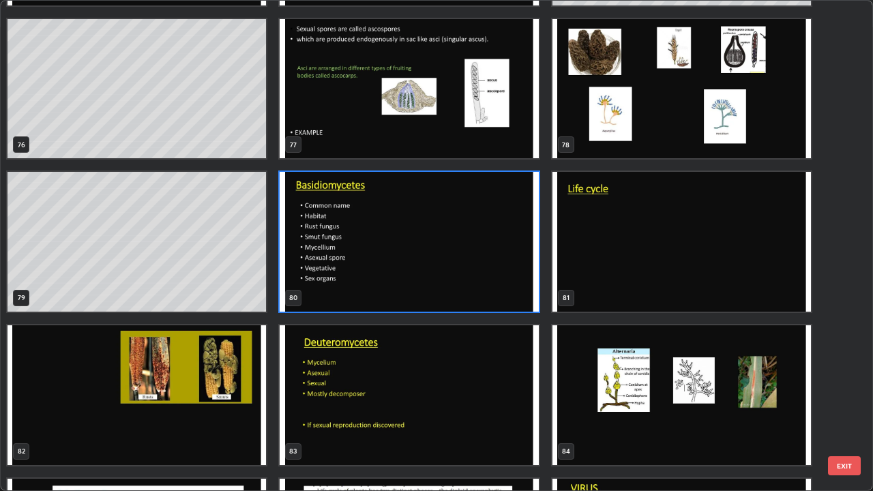
click at [209, 379] on img "grid" at bounding box center [136, 395] width 258 height 140
click at [207, 382] on img "grid" at bounding box center [136, 395] width 258 height 140
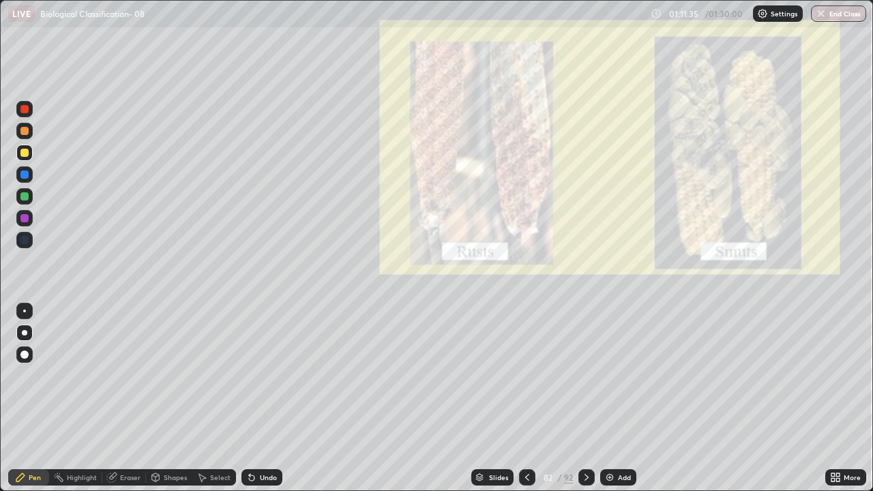
click at [532, 398] on div at bounding box center [527, 477] width 16 height 16
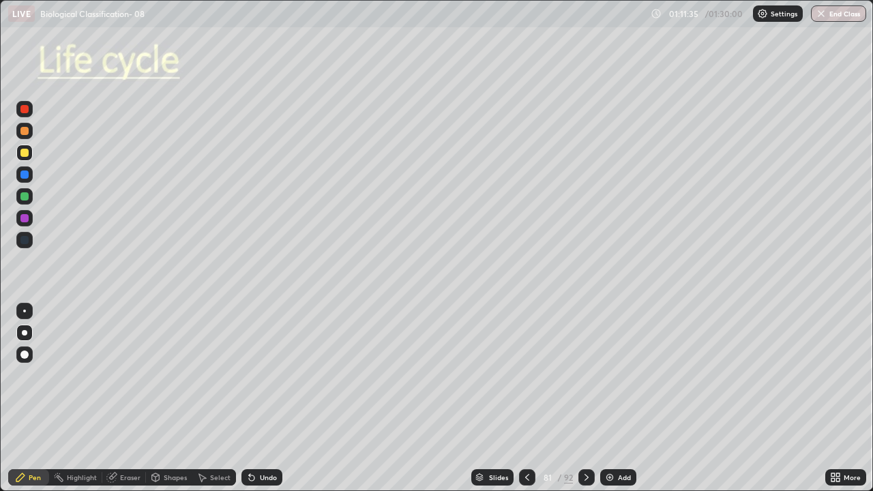
click at [526, 398] on icon at bounding box center [527, 477] width 11 height 11
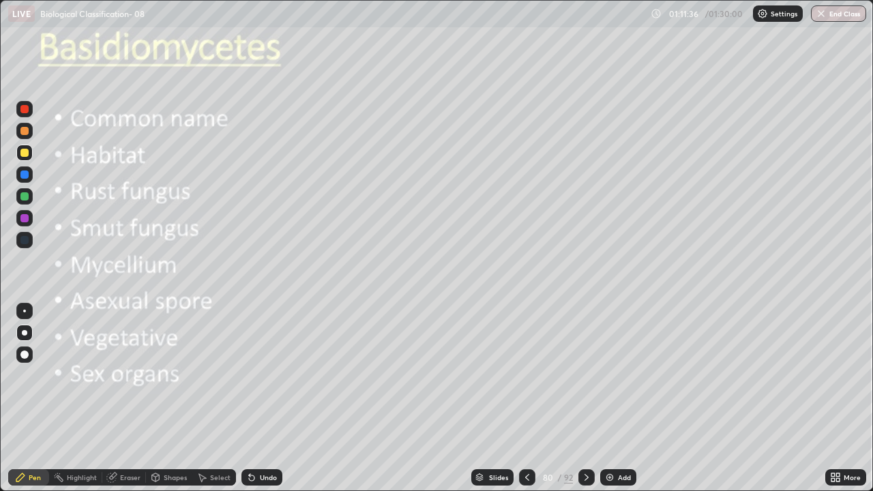
click at [527, 398] on icon at bounding box center [527, 477] width 11 height 11
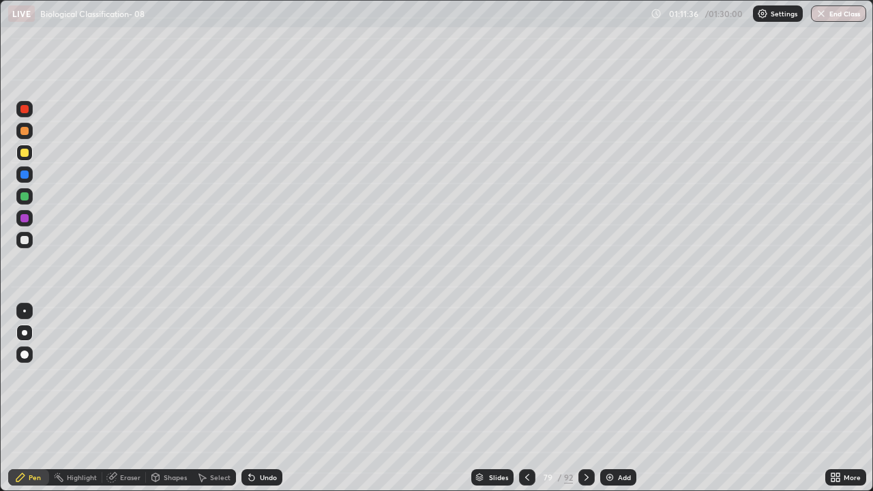
click at [585, 398] on icon at bounding box center [586, 477] width 11 height 11
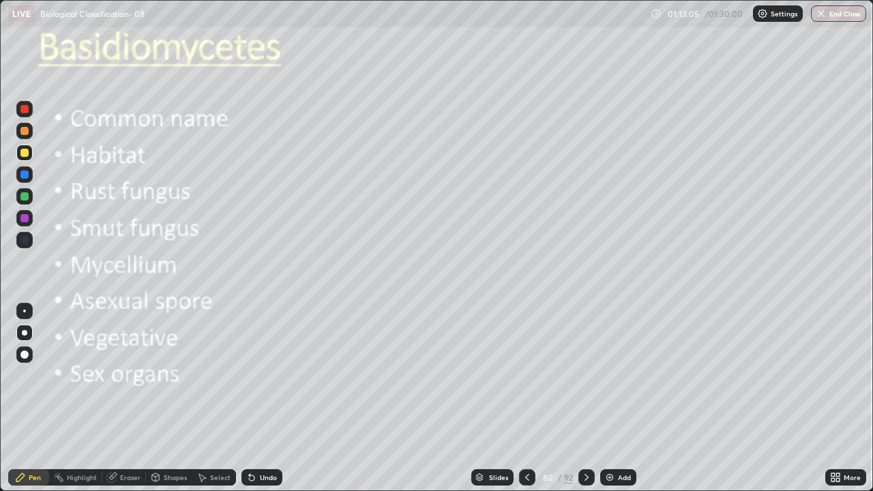
click at [584, 398] on icon at bounding box center [586, 477] width 11 height 11
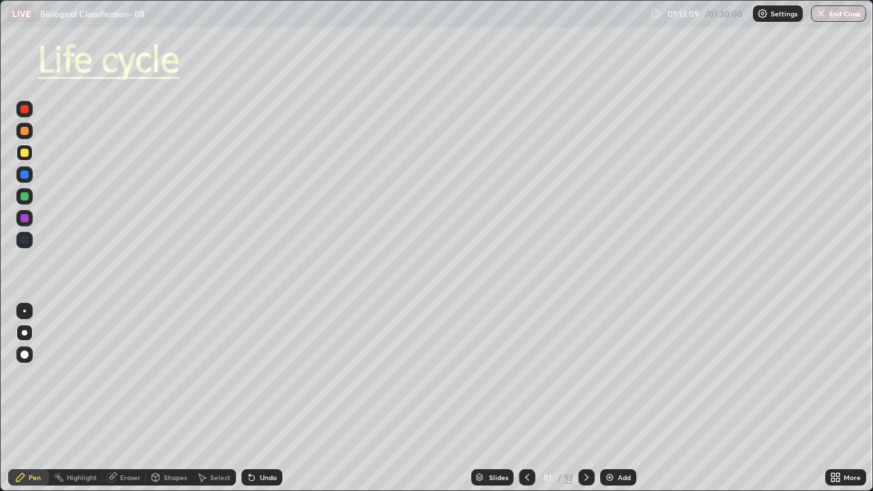
click at [31, 329] on div at bounding box center [24, 333] width 16 height 16
click at [25, 153] on div at bounding box center [24, 153] width 8 height 8
click at [27, 194] on div at bounding box center [24, 196] width 8 height 8
click at [260, 398] on div "Undo" at bounding box center [261, 477] width 41 height 16
click at [25, 157] on div at bounding box center [24, 153] width 16 height 16
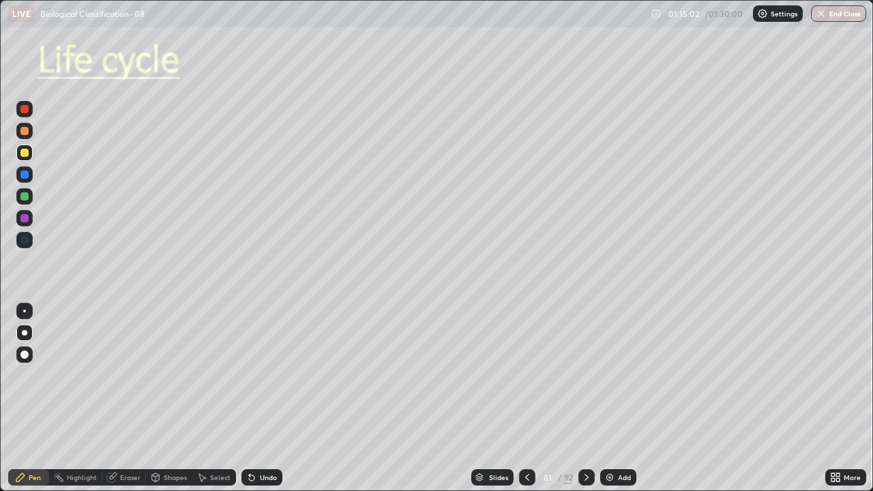
click at [29, 318] on div at bounding box center [24, 311] width 16 height 16
click at [112, 398] on icon at bounding box center [112, 475] width 7 height 7
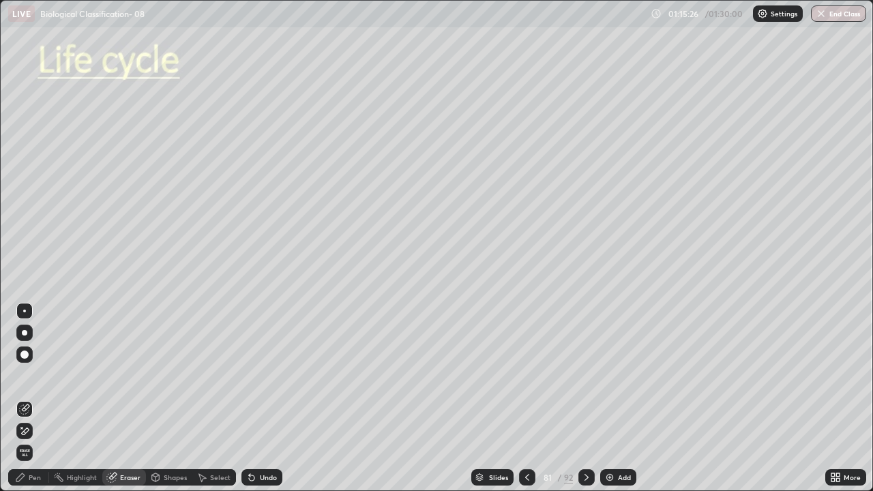
click at [25, 398] on icon at bounding box center [24, 409] width 11 height 11
click at [34, 398] on div "Pen" at bounding box center [35, 477] width 12 height 7
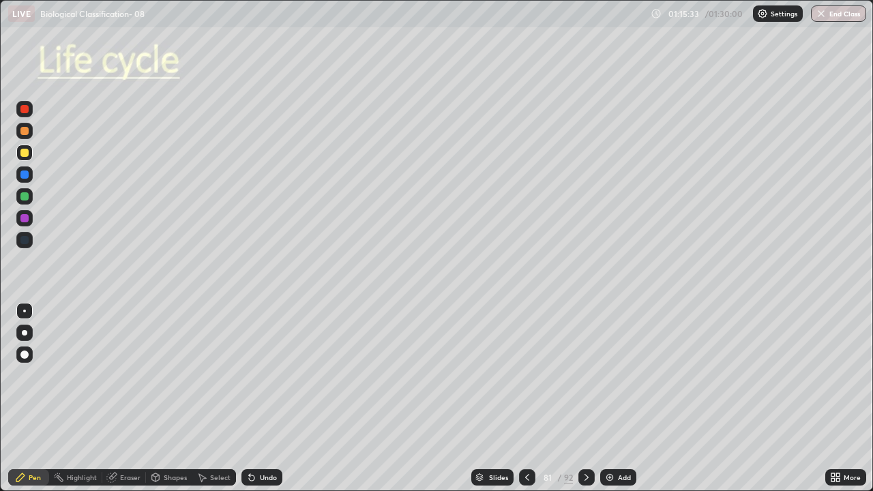
click at [23, 316] on div at bounding box center [24, 311] width 16 height 16
click at [27, 331] on div at bounding box center [24, 332] width 5 height 5
click at [25, 197] on div at bounding box center [24, 196] width 8 height 8
click at [133, 398] on div "Eraser" at bounding box center [130, 477] width 20 height 7
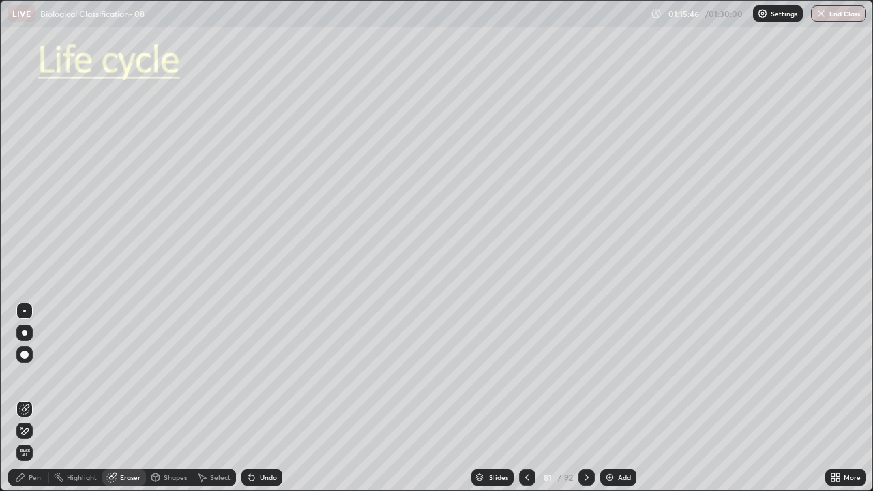
click at [27, 398] on icon at bounding box center [24, 409] width 11 height 11
click at [43, 398] on div "Pen" at bounding box center [28, 477] width 41 height 16
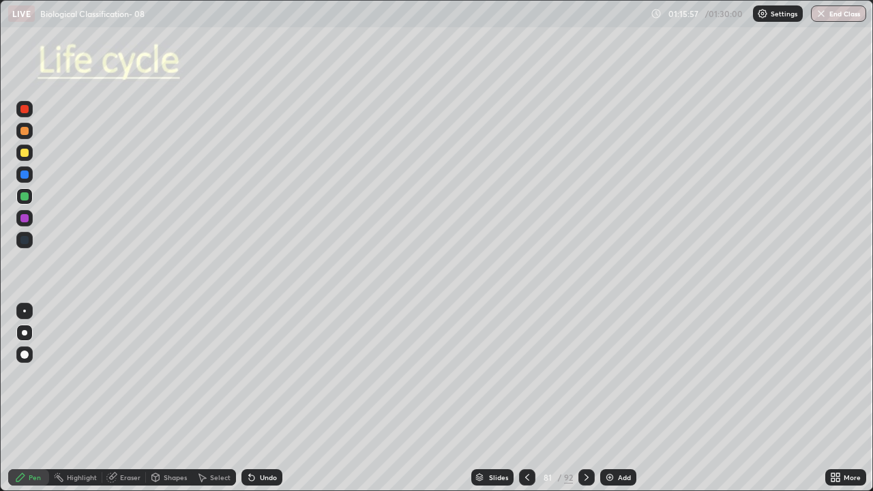
click at [28, 398] on div "Pen" at bounding box center [28, 477] width 41 height 16
click at [25, 312] on div at bounding box center [24, 311] width 3 height 3
click at [28, 195] on div at bounding box center [24, 196] width 8 height 8
click at [32, 155] on div at bounding box center [24, 153] width 16 height 16
click at [29, 157] on div at bounding box center [24, 153] width 16 height 16
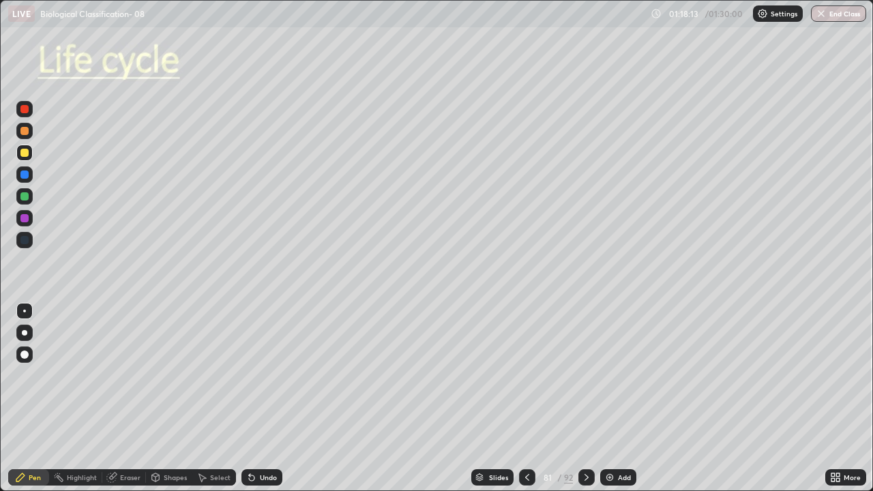
click at [25, 311] on div at bounding box center [24, 311] width 3 height 3
click at [31, 221] on div at bounding box center [24, 218] width 16 height 16
click at [27, 153] on div at bounding box center [24, 153] width 8 height 8
click at [218, 398] on div "Select" at bounding box center [220, 477] width 20 height 7
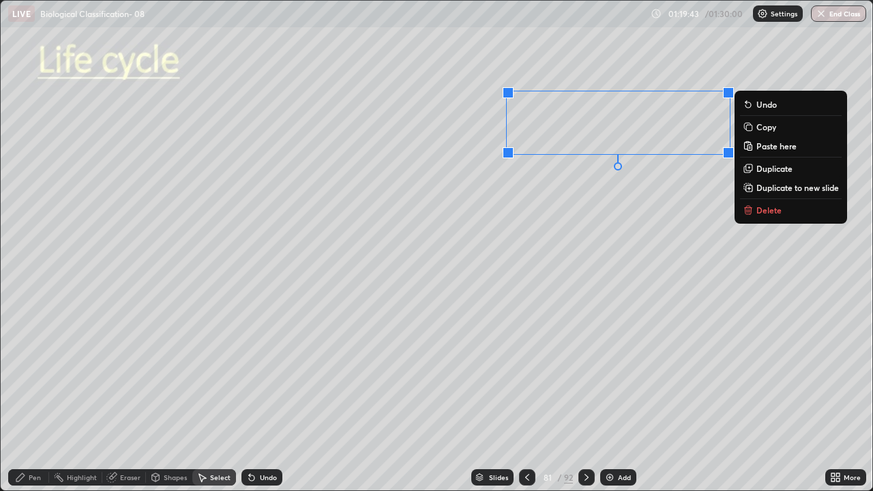
click at [758, 129] on p "Copy" at bounding box center [766, 126] width 20 height 11
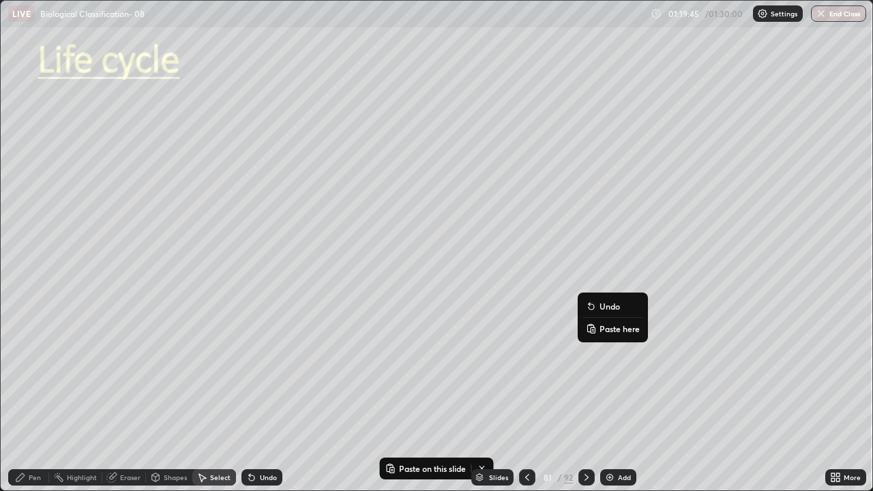
click at [614, 325] on p "Paste here" at bounding box center [619, 328] width 40 height 11
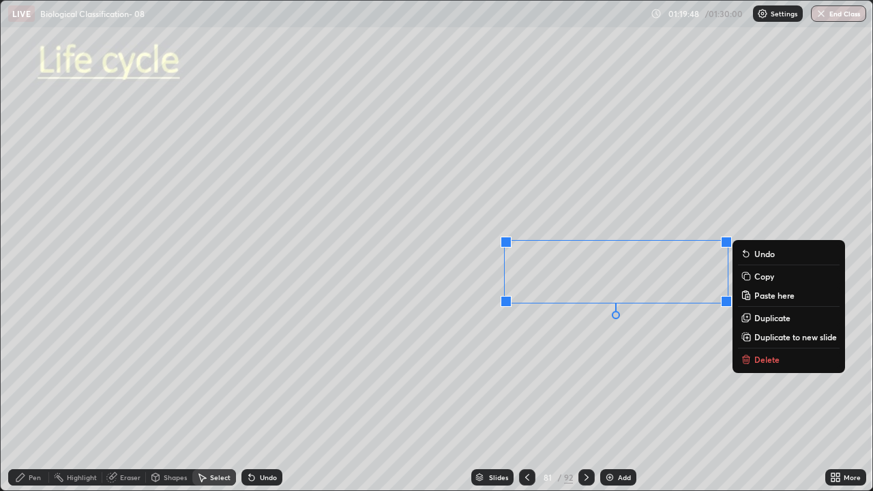
click at [45, 398] on div "Pen" at bounding box center [28, 477] width 41 height 16
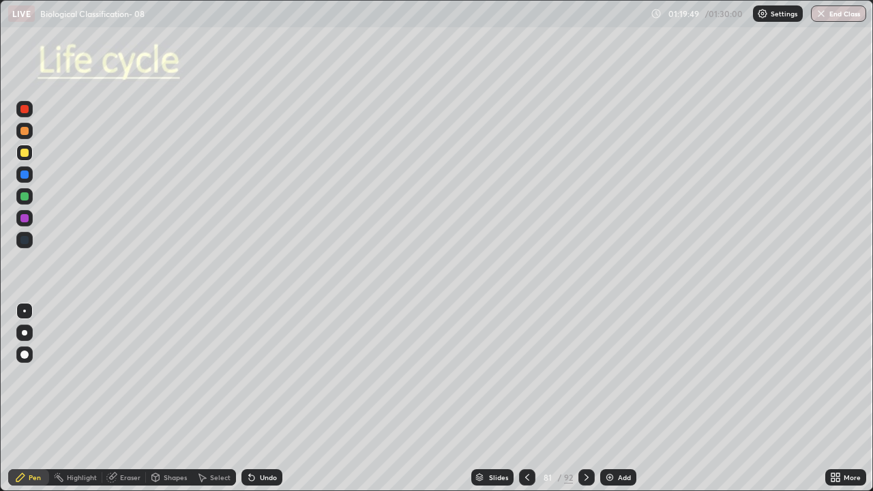
click at [25, 331] on div at bounding box center [24, 332] width 5 height 5
click at [213, 398] on div "Select" at bounding box center [214, 477] width 44 height 16
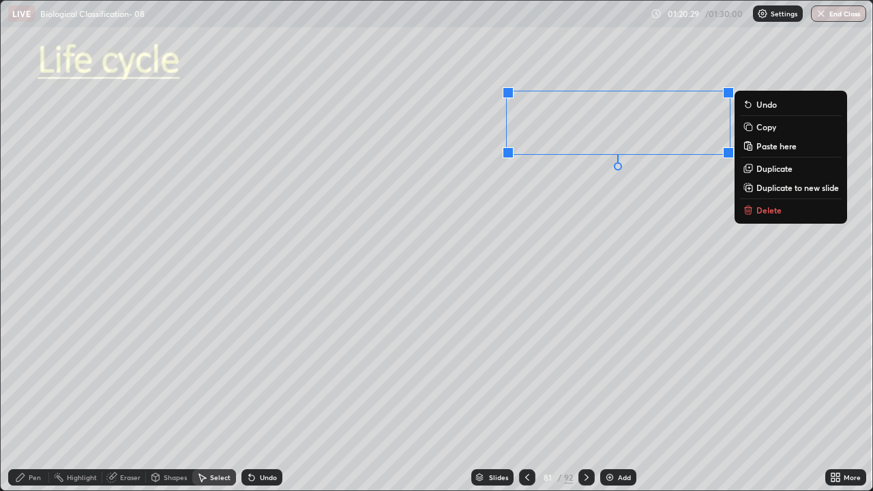
click at [753, 107] on button "Undo" at bounding box center [791, 104] width 102 height 16
click at [755, 126] on button "Copy" at bounding box center [791, 127] width 102 height 16
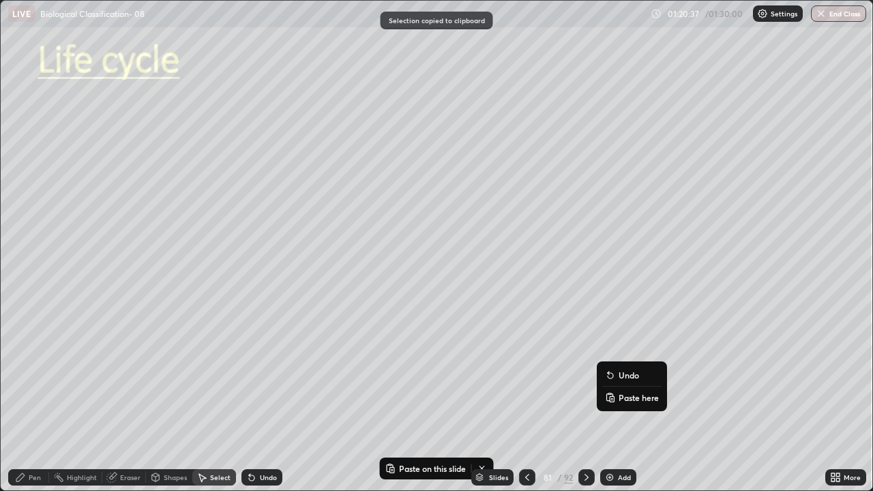
click at [625, 398] on p "Paste here" at bounding box center [638, 397] width 40 height 11
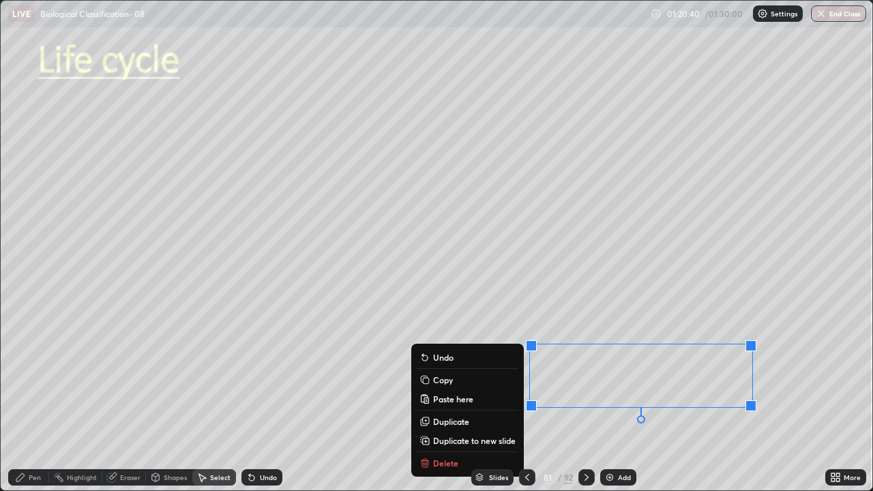
click at [494, 325] on div "0 ° Undo Copy Paste here Duplicate Duplicate to new slide Delete" at bounding box center [436, 246] width 871 height 490
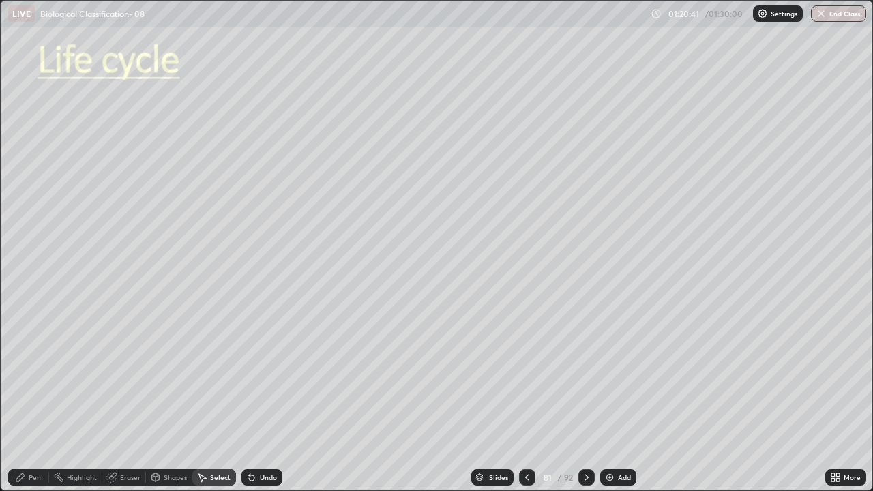
click at [37, 398] on div "Pen" at bounding box center [35, 477] width 12 height 7
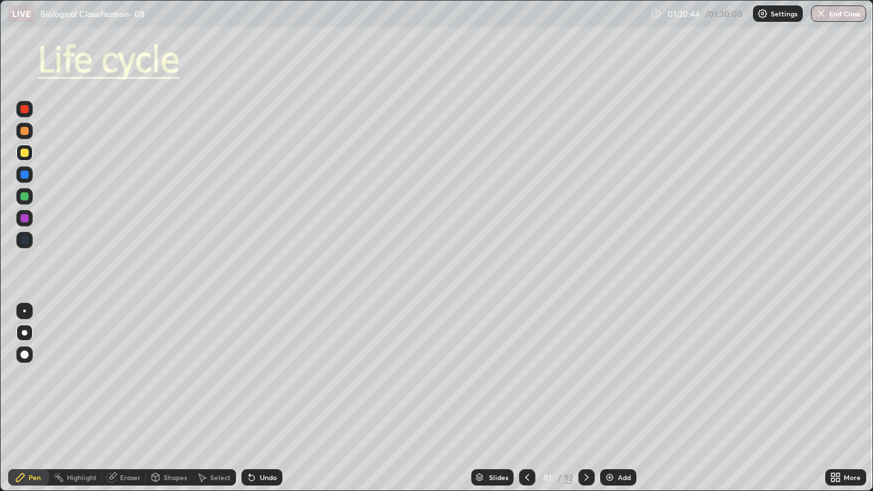
click at [26, 115] on div at bounding box center [24, 109] width 16 height 16
click at [218, 398] on div "Select" at bounding box center [220, 477] width 20 height 7
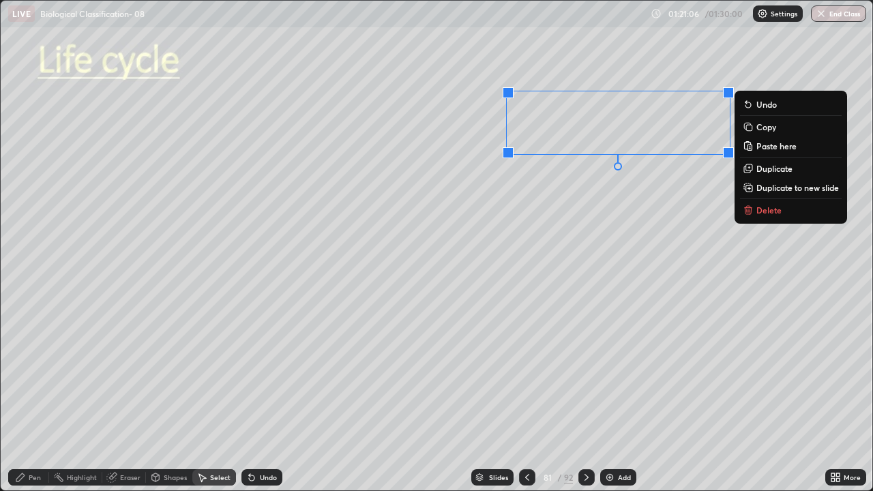
click at [763, 127] on p "Copy" at bounding box center [766, 126] width 20 height 11
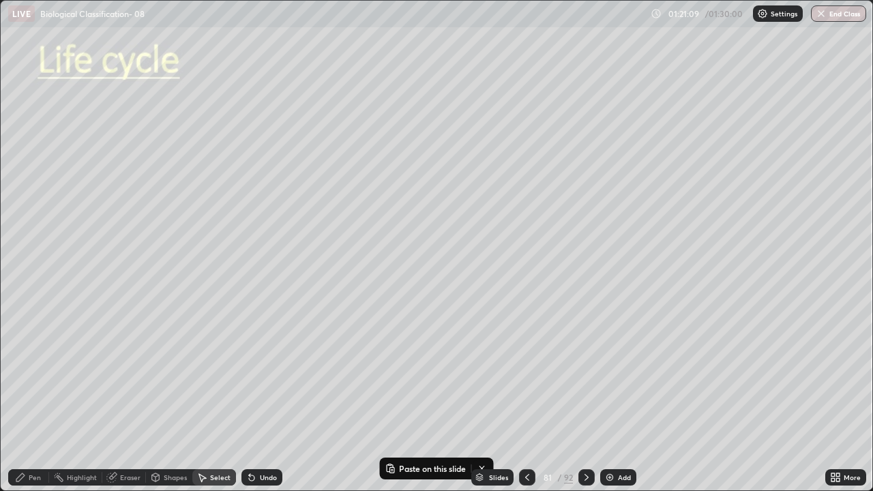
click at [610, 398] on img at bounding box center [609, 477] width 11 height 11
click at [107, 279] on div "0 ° Undo Copy Paste here Duplicate Duplicate to new slide Delete" at bounding box center [436, 246] width 871 height 490
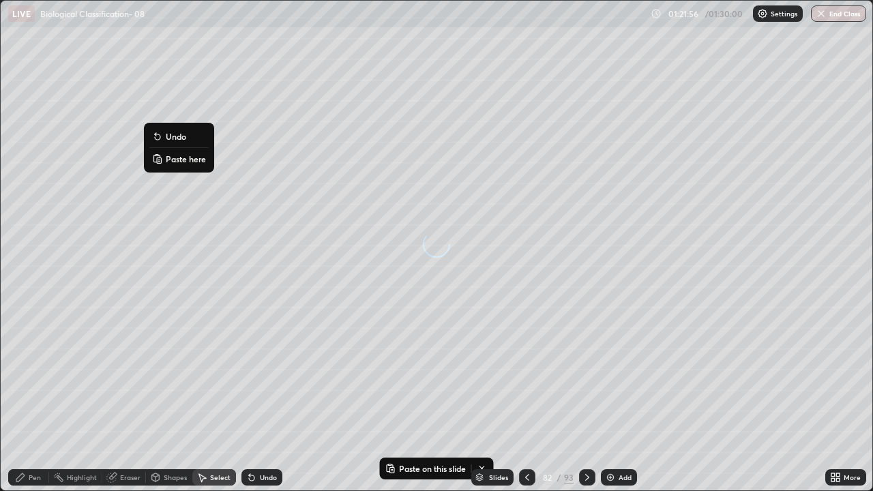
click at [186, 161] on p "Paste here" at bounding box center [186, 158] width 40 height 11
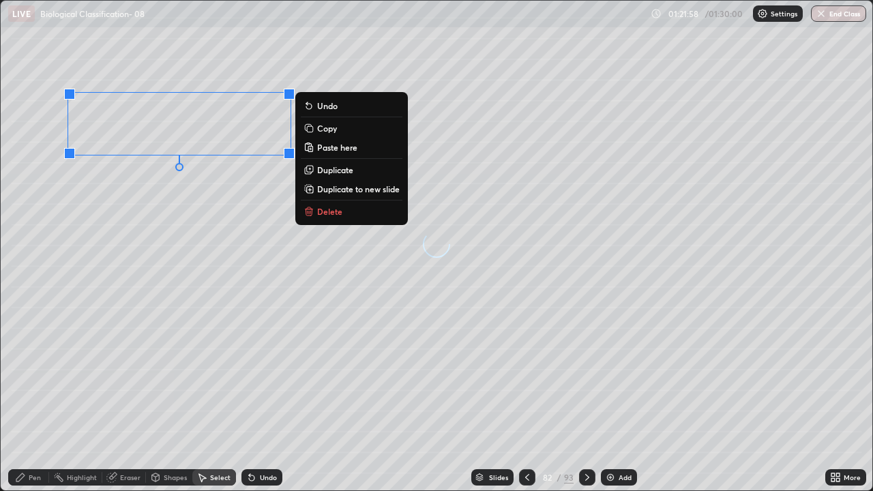
click at [162, 178] on div "0 ° Undo Copy Paste here Duplicate Duplicate to new slide Delete" at bounding box center [436, 246] width 871 height 490
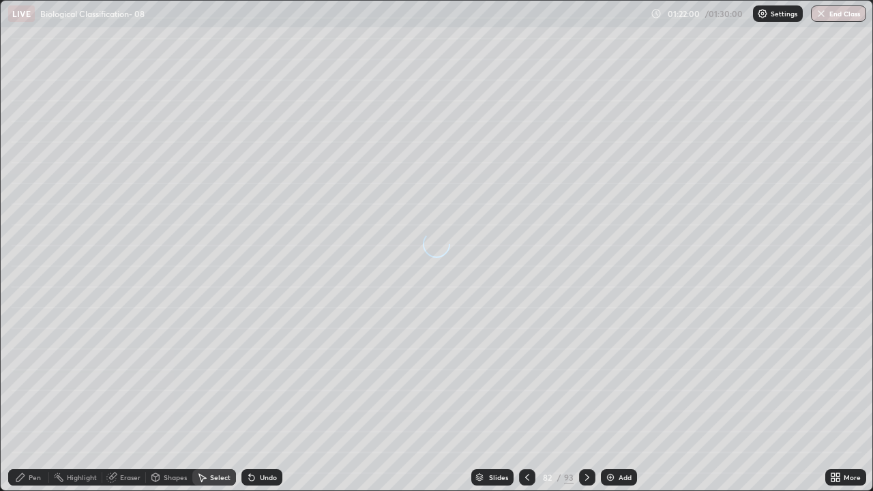
click at [119, 398] on div "Eraser" at bounding box center [124, 477] width 44 height 16
click at [27, 398] on icon at bounding box center [24, 409] width 11 height 11
click at [37, 398] on div "Pen" at bounding box center [35, 477] width 12 height 7
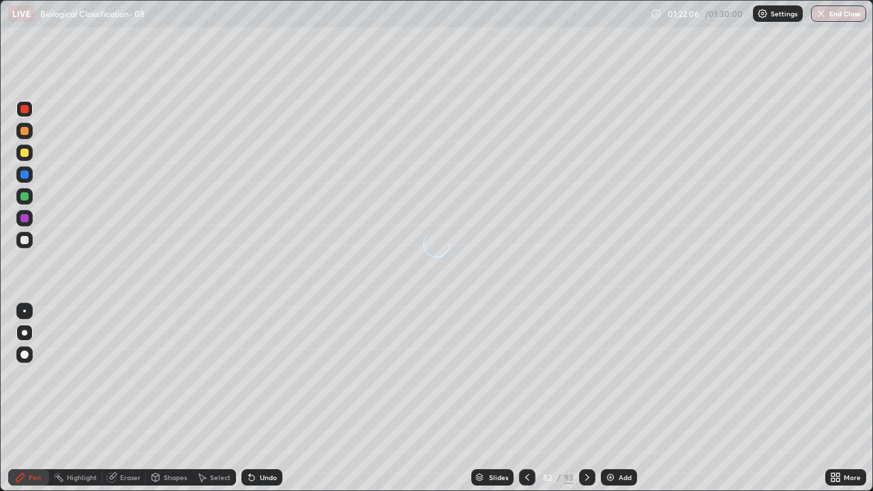
click at [27, 153] on div at bounding box center [24, 153] width 8 height 8
click at [526, 398] on icon at bounding box center [527, 477] width 11 height 11
click at [23, 199] on div at bounding box center [24, 196] width 8 height 8
click at [127, 398] on div "Eraser" at bounding box center [130, 477] width 20 height 7
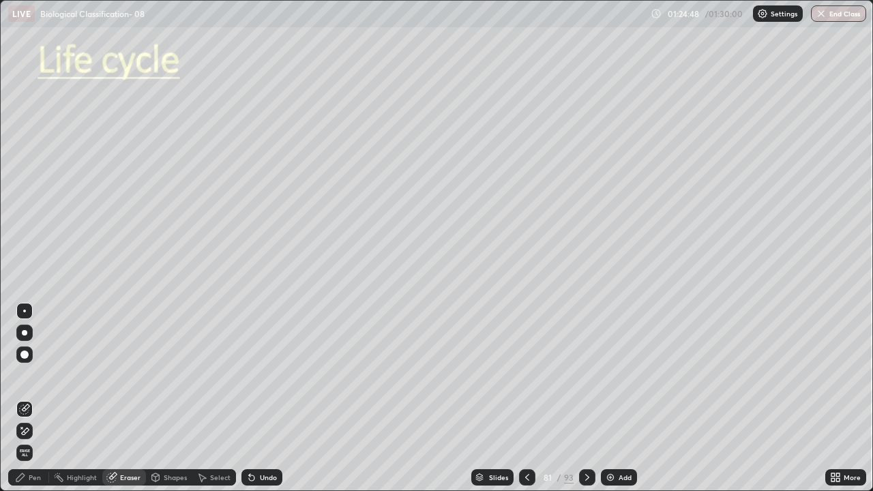
click at [26, 398] on icon at bounding box center [24, 409] width 11 height 11
click at [585, 398] on icon at bounding box center [587, 477] width 4 height 7
click at [27, 354] on div at bounding box center [24, 354] width 8 height 8
click at [37, 398] on div "Pen" at bounding box center [28, 477] width 41 height 16
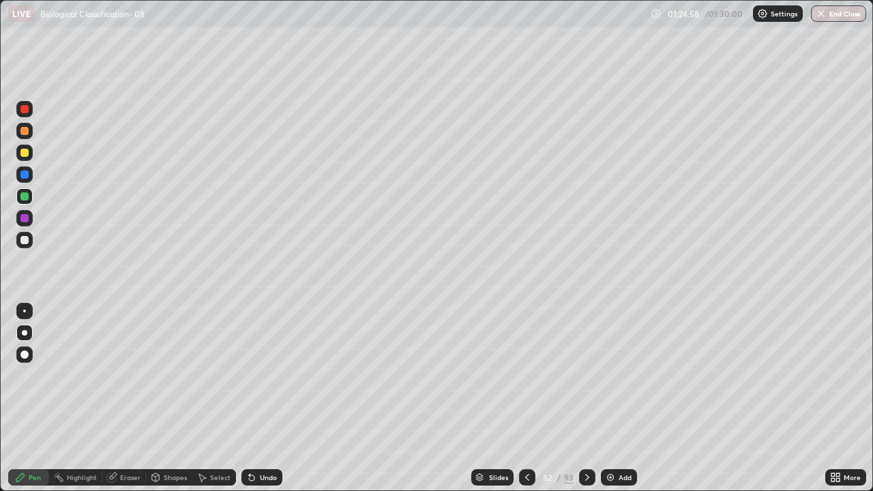
click at [27, 173] on div at bounding box center [24, 174] width 8 height 8
click at [843, 12] on button "End Class" at bounding box center [839, 13] width 54 height 16
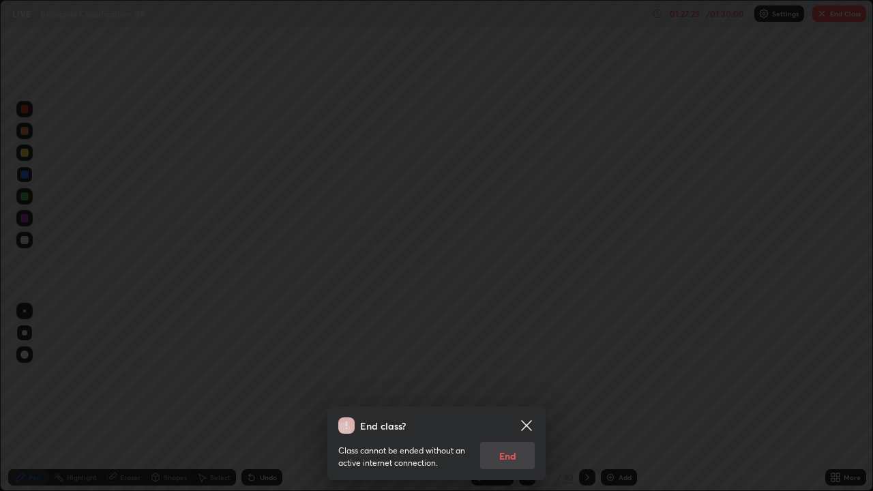
click at [511, 398] on div "Class cannot be ended without an active internet connection. End" at bounding box center [436, 451] width 196 height 35
click at [517, 398] on div "Class cannot be ended without an active internet connection. End" at bounding box center [436, 451] width 196 height 35
click at [525, 398] on icon at bounding box center [526, 425] width 10 height 10
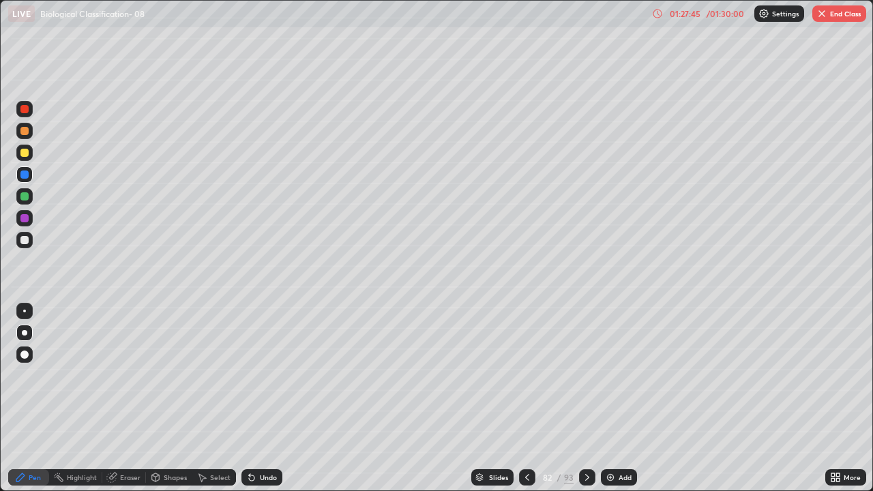
click at [845, 398] on div "More" at bounding box center [851, 477] width 17 height 7
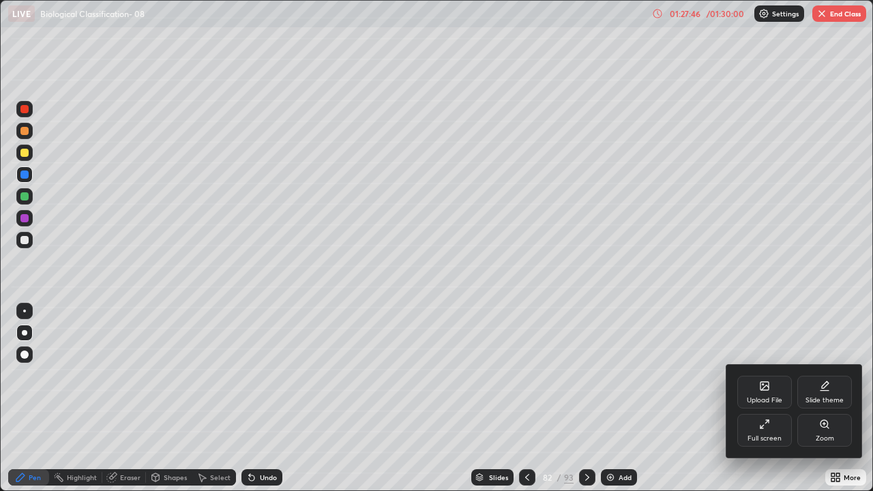
click at [767, 398] on icon at bounding box center [764, 424] width 11 height 11
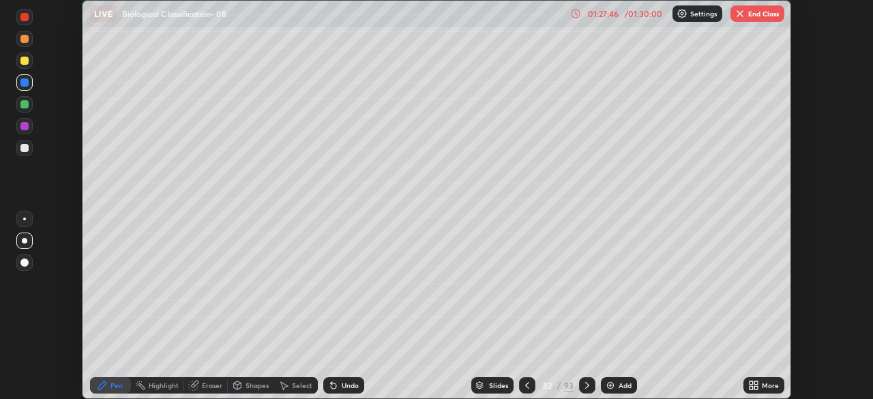
scroll to position [67782, 67308]
click at [642, 13] on div "/ 01:30:00" at bounding box center [643, 14] width 42 height 8
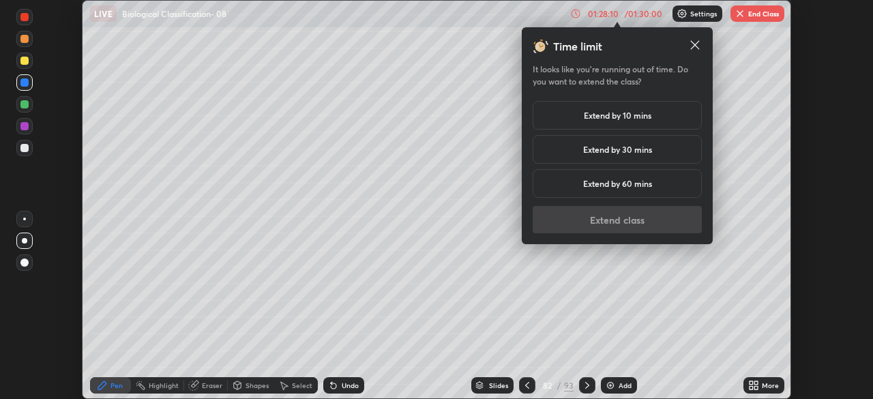
click at [630, 114] on h5 "Extend by 10 mins" at bounding box center [617, 115] width 67 height 12
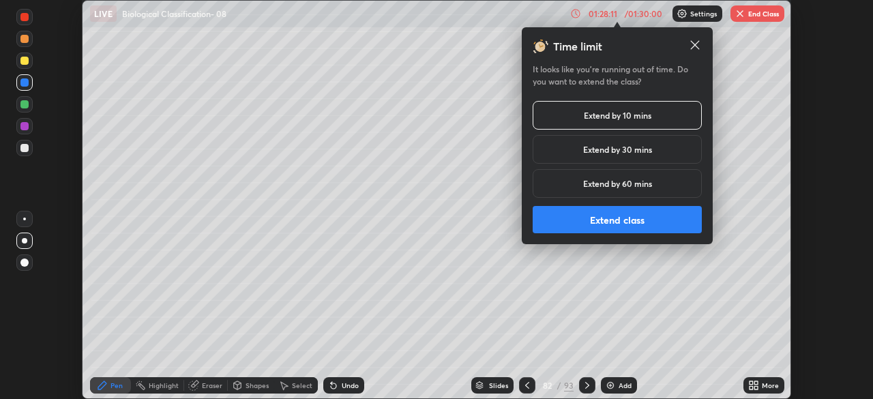
click at [619, 220] on button "Extend class" at bounding box center [616, 219] width 169 height 27
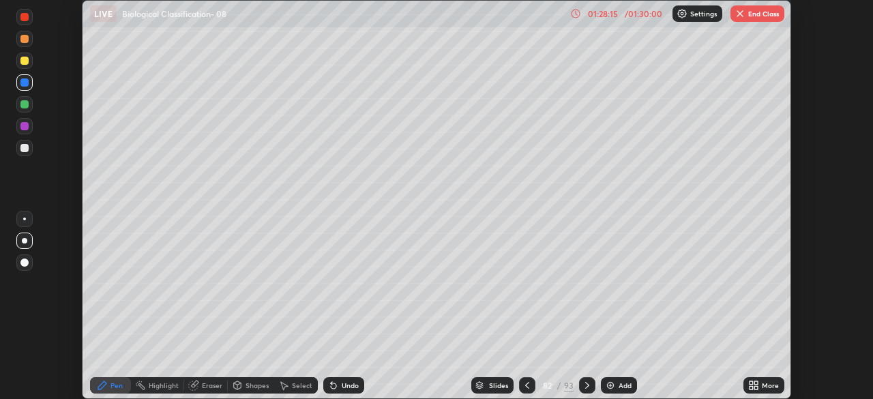
click at [636, 11] on div "/ 01:30:00" at bounding box center [643, 14] width 42 height 8
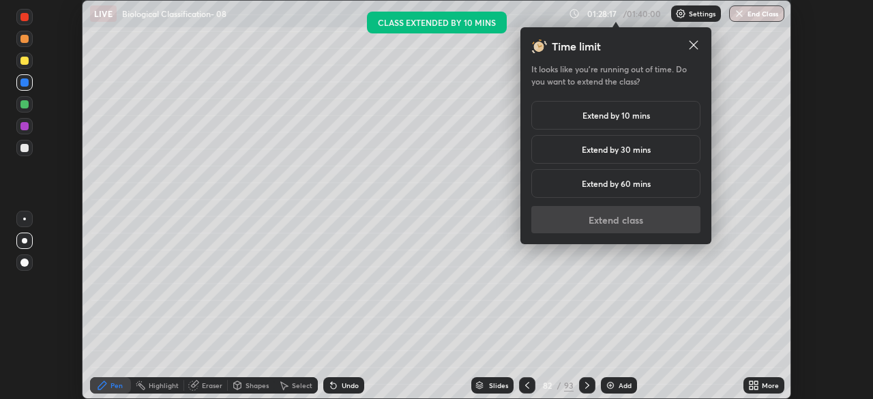
click at [691, 46] on icon at bounding box center [694, 45] width 14 height 14
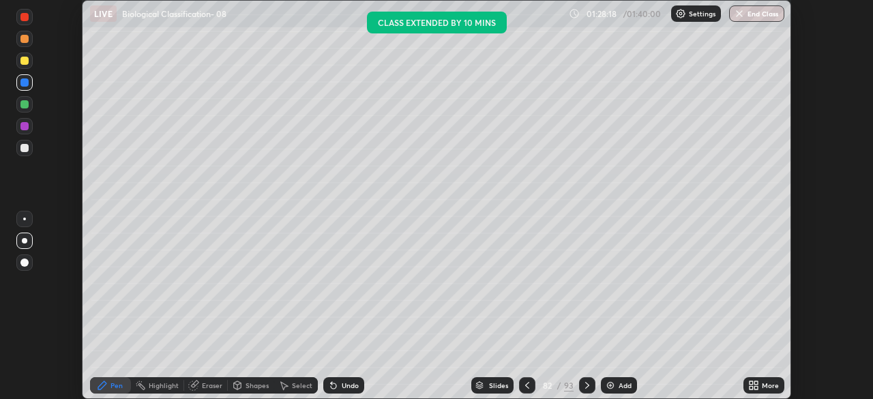
click at [753, 15] on button "End Class" at bounding box center [756, 13] width 55 height 16
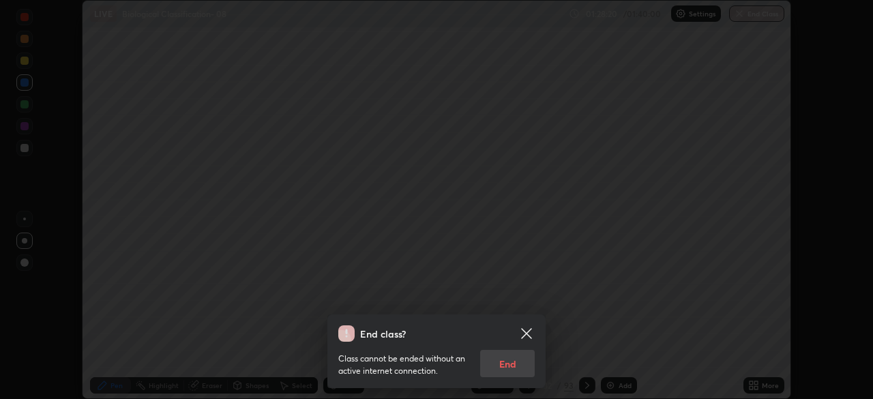
click at [508, 362] on div "Class cannot be ended without an active internet connection. End" at bounding box center [436, 359] width 196 height 35
click at [508, 365] on div "Class cannot be ended without an active internet connection. End" at bounding box center [436, 359] width 196 height 35
click at [526, 331] on icon at bounding box center [526, 333] width 16 height 16
